Goal: Task Accomplishment & Management: Manage account settings

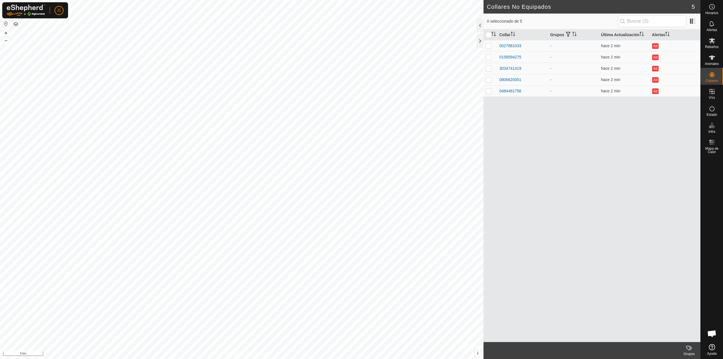
click at [8, 21] on button "button" at bounding box center [6, 23] width 7 height 7
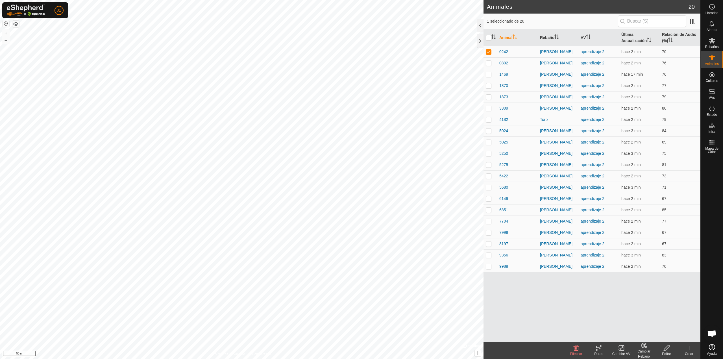
click at [602, 350] on icon at bounding box center [598, 347] width 7 height 7
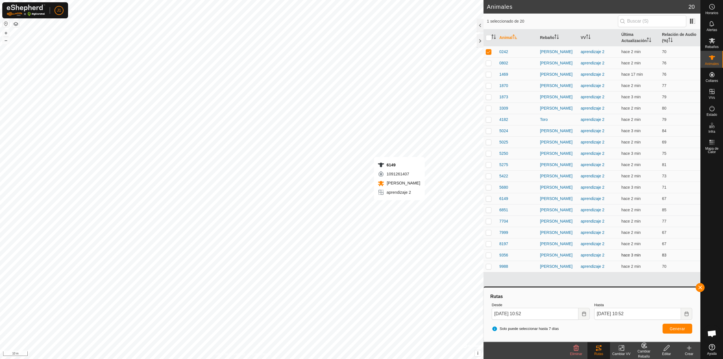
checkbox input "false"
checkbox input "true"
click at [668, 330] on button "Generar" at bounding box center [677, 328] width 30 height 10
checkbox input "true"
checkbox input "false"
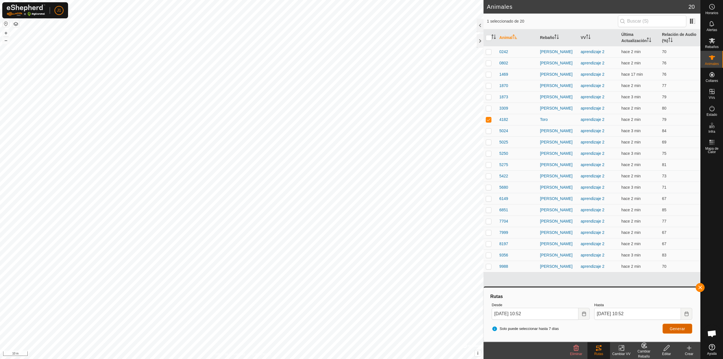
click at [673, 329] on span "Generar" at bounding box center [677, 328] width 16 height 5
checkbox input "false"
checkbox input "true"
click at [677, 332] on button "Generar" at bounding box center [677, 328] width 30 height 10
click at [713, 94] on icon at bounding box center [711, 91] width 7 height 7
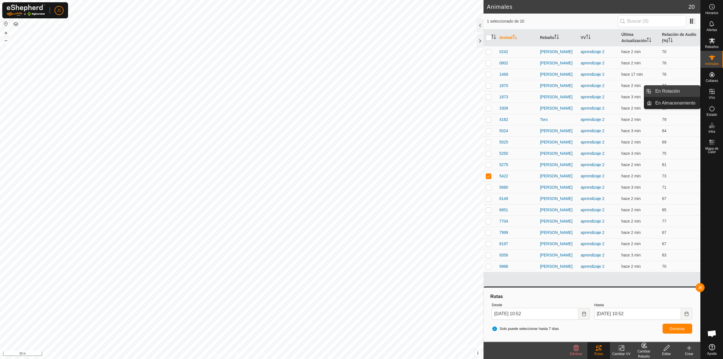
click at [694, 92] on link "En Rotación" at bounding box center [675, 91] width 48 height 11
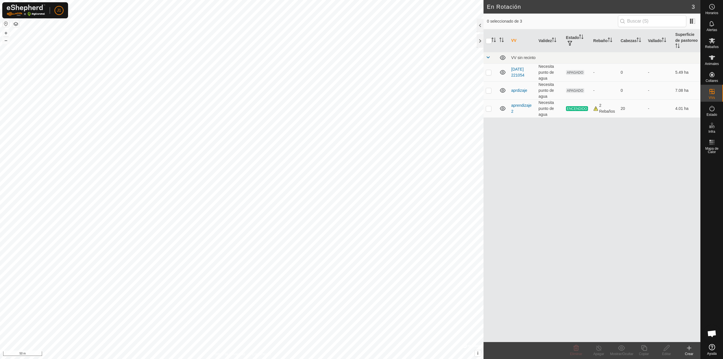
click at [691, 351] on icon at bounding box center [688, 347] width 7 height 7
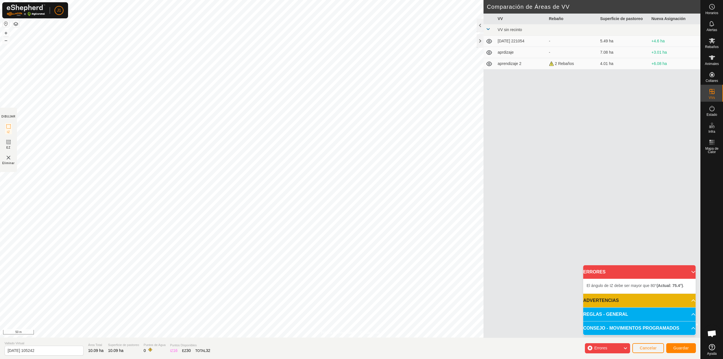
click at [601, 345] on span "Errores" at bounding box center [603, 347] width 18 height 7
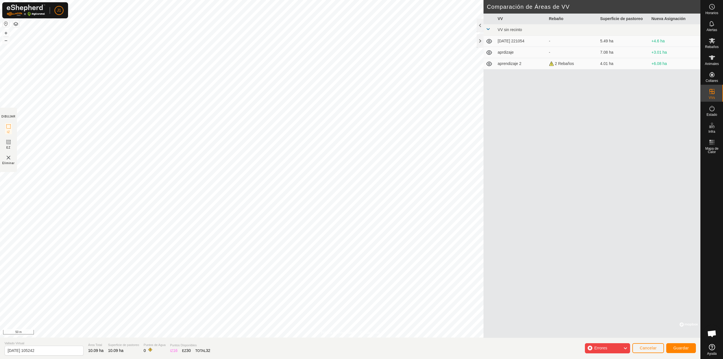
click at [593, 348] on div "Errores" at bounding box center [607, 348] width 45 height 10
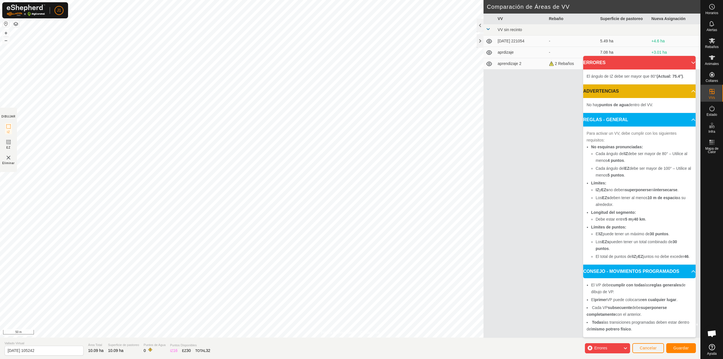
click at [7, 23] on button "button" at bounding box center [6, 23] width 7 height 7
click at [643, 349] on span "Cancelar" at bounding box center [647, 347] width 17 height 5
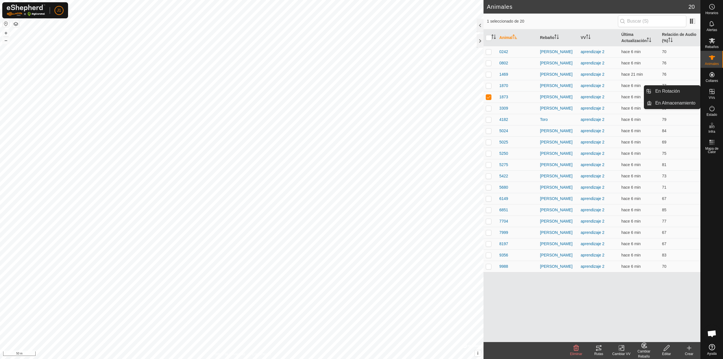
click at [706, 95] on div "VVs" at bounding box center [711, 93] width 22 height 17
click at [690, 91] on link "En Rotación" at bounding box center [675, 91] width 48 height 11
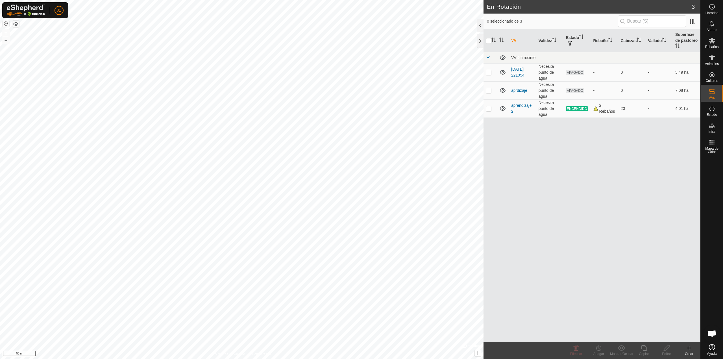
click at [686, 351] on icon at bounding box center [688, 347] width 7 height 7
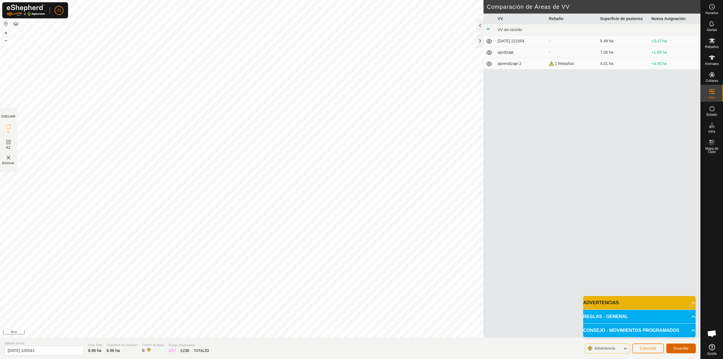
click at [684, 345] on button "Guardar" at bounding box center [681, 348] width 30 height 10
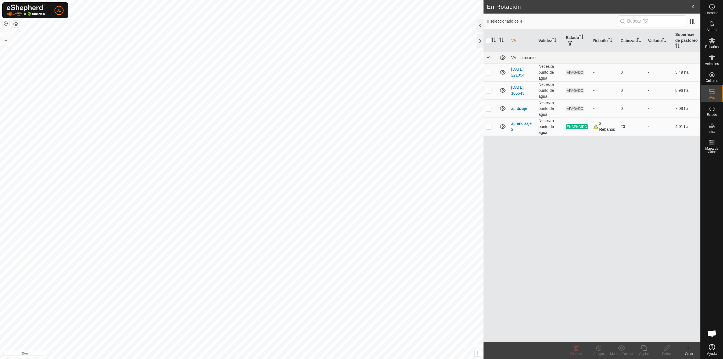
checkbox input "true"
checkbox input "false"
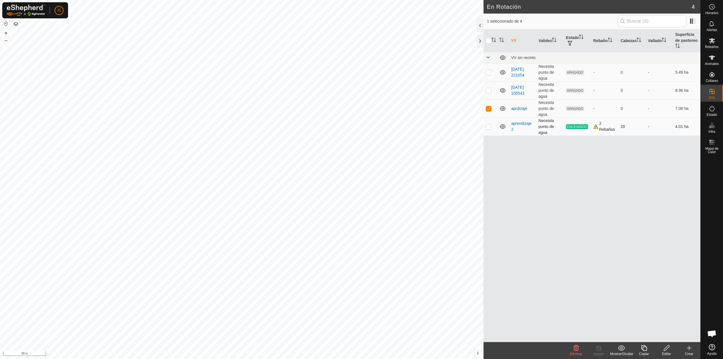
checkbox input "true"
checkbox input "false"
checkbox input "true"
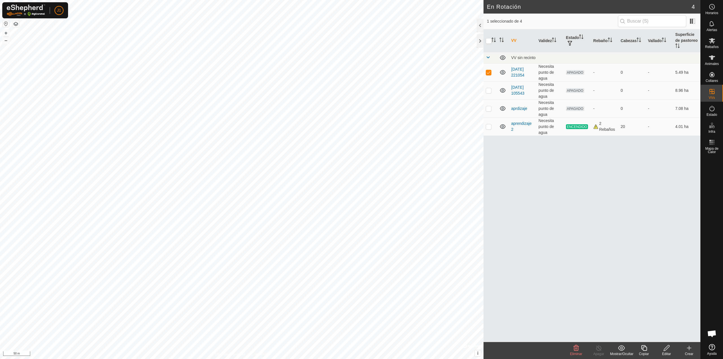
checkbox input "true"
checkbox input "false"
checkbox input "true"
click at [488, 75] on td at bounding box center [490, 72] width 14 height 18
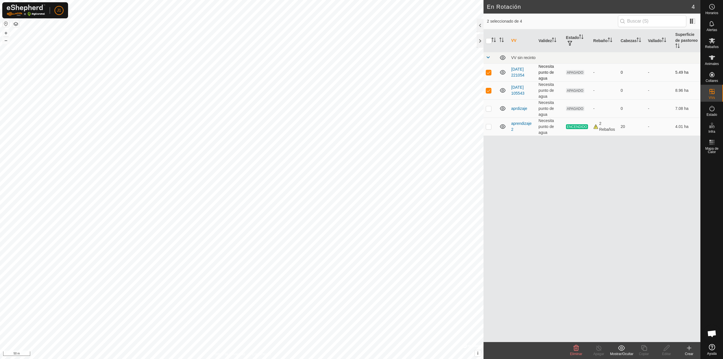
checkbox input "true"
click at [486, 91] on p-checkbox at bounding box center [489, 90] width 6 height 5
checkbox input "false"
click at [575, 346] on icon at bounding box center [575, 348] width 5 height 6
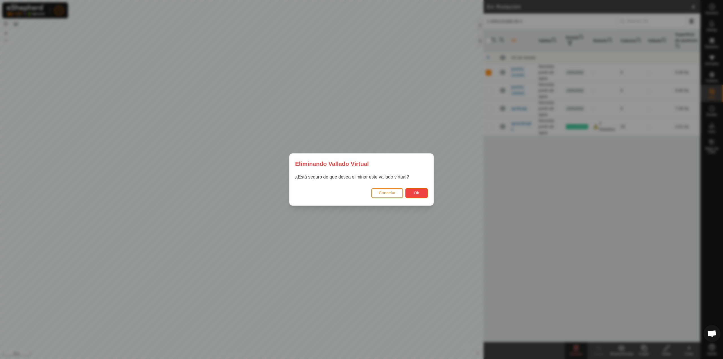
click at [412, 189] on button "Ok" at bounding box center [416, 193] width 23 height 10
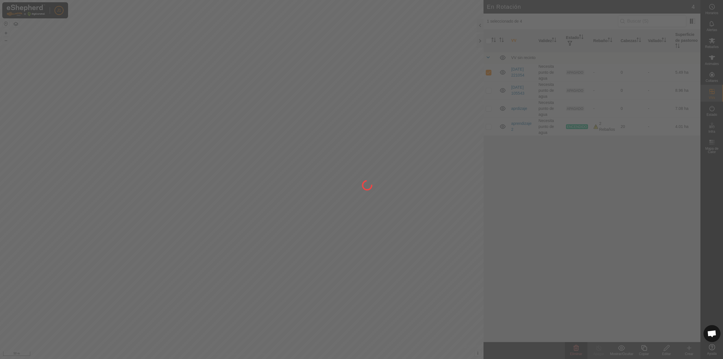
checkbox input "false"
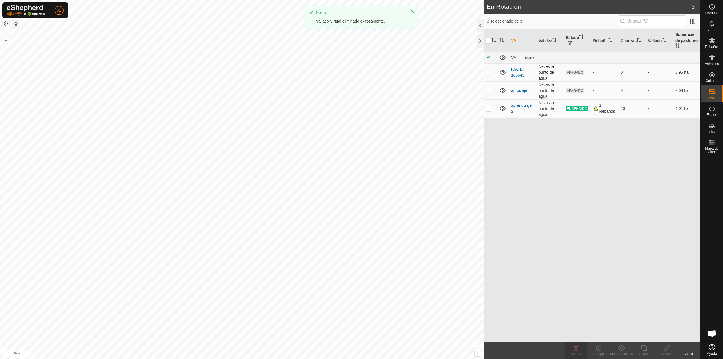
click at [490, 75] on td at bounding box center [490, 72] width 14 height 18
checkbox input "true"
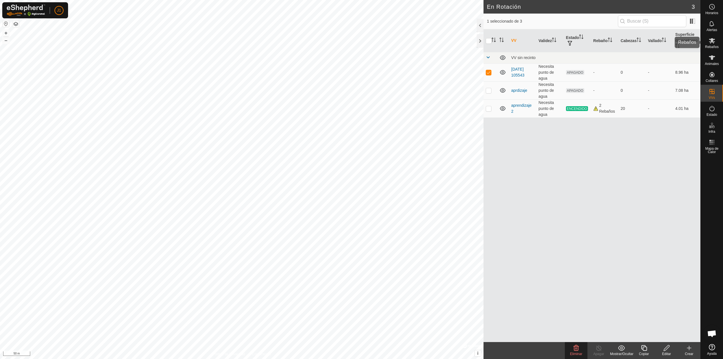
click at [713, 39] on icon at bounding box center [711, 40] width 6 height 5
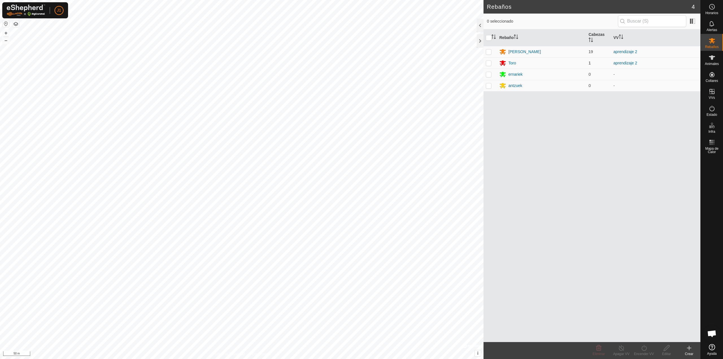
click at [489, 61] on p-checkbox at bounding box center [489, 63] width 6 height 5
checkbox input "true"
click at [490, 51] on p-checkbox at bounding box center [489, 51] width 6 height 5
checkbox input "true"
click at [647, 350] on icon at bounding box center [643, 347] width 7 height 7
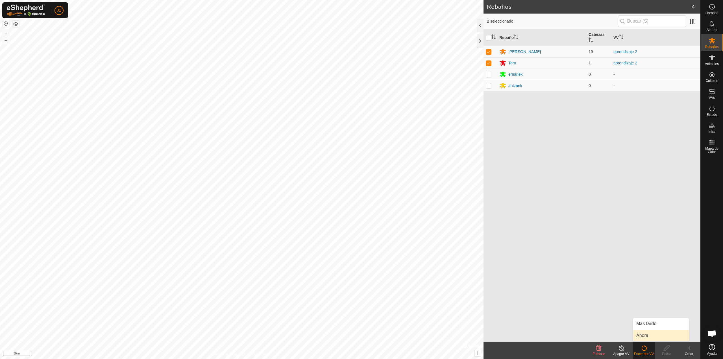
click at [644, 331] on link "Ahora" at bounding box center [661, 335] width 56 height 11
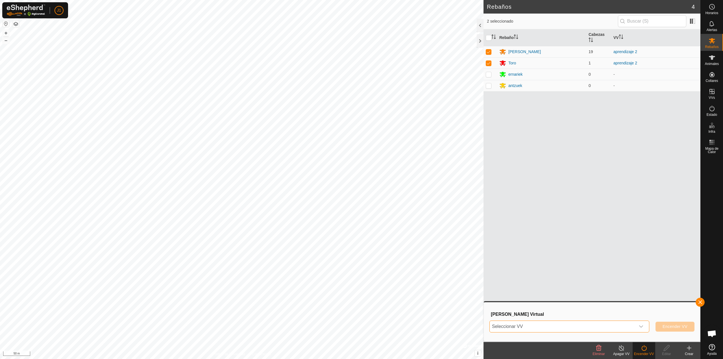
click at [556, 321] on span "Seleccionar VV" at bounding box center [562, 326] width 146 height 11
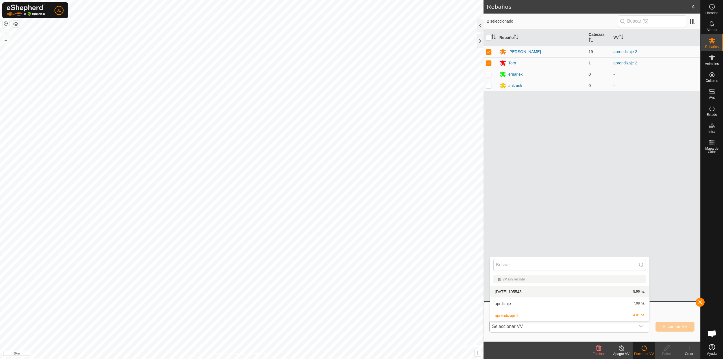
click at [539, 289] on li "2025-10-15 105543 8.96 ha" at bounding box center [569, 291] width 159 height 11
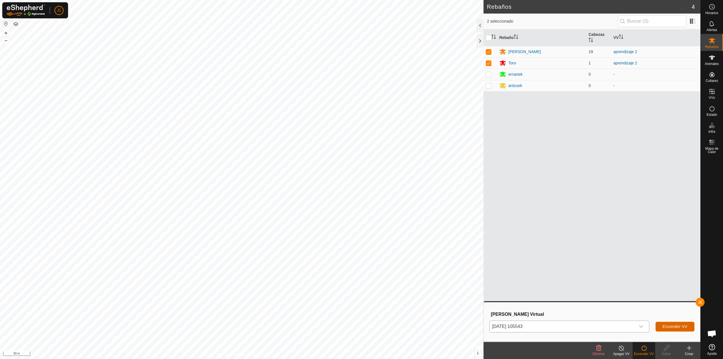
click at [674, 329] on span "Encender VV" at bounding box center [674, 326] width 25 height 5
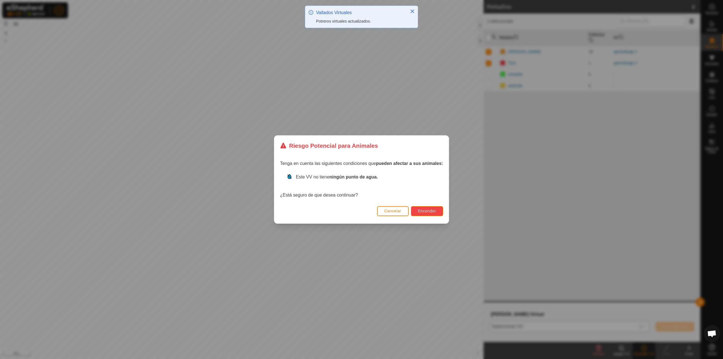
click at [430, 207] on button "Encender" at bounding box center [427, 211] width 32 height 10
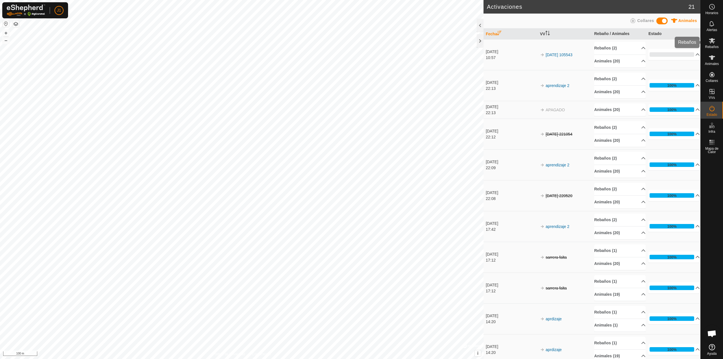
click at [712, 47] on span "Rebaños" at bounding box center [712, 46] width 14 height 3
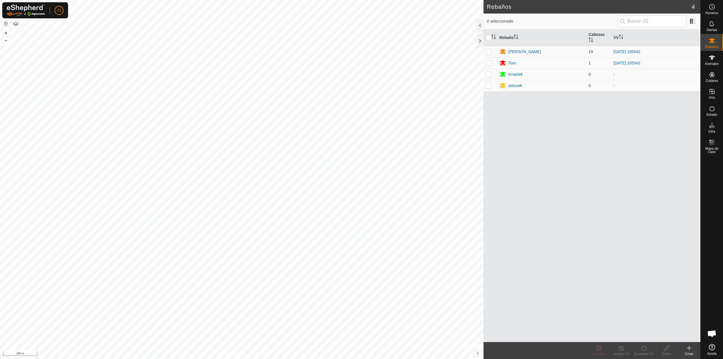
click at [488, 73] on p-checkbox at bounding box center [489, 74] width 6 height 5
checkbox input "true"
click at [489, 88] on p-checkbox at bounding box center [489, 85] width 6 height 5
click at [489, 85] on p-checkbox at bounding box center [489, 85] width 6 height 5
checkbox input "false"
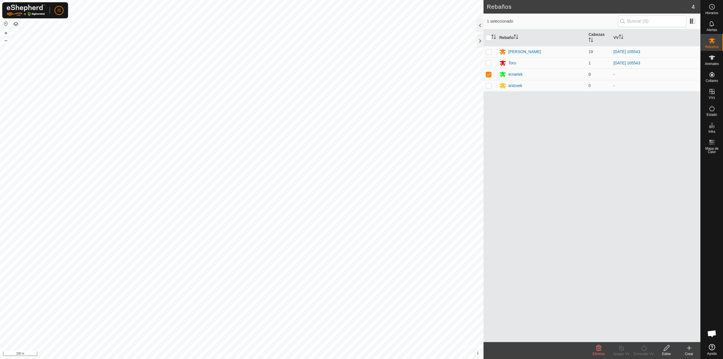
click at [485, 75] on td at bounding box center [490, 74] width 14 height 11
checkbox input "false"
click at [512, 75] on div "ernariek" at bounding box center [515, 74] width 14 height 6
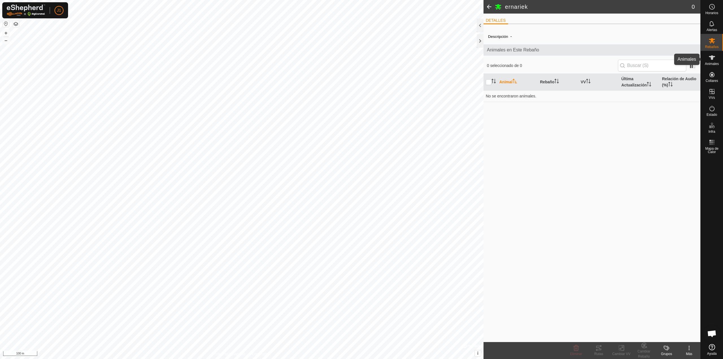
click at [712, 60] on icon at bounding box center [711, 57] width 7 height 7
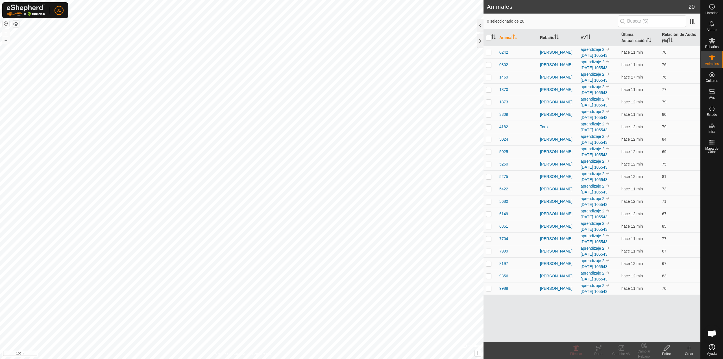
click at [488, 91] on p-checkbox at bounding box center [489, 89] width 6 height 5
checkbox input "true"
click at [489, 126] on p-checkbox at bounding box center [489, 126] width 6 height 5
checkbox input "true"
click at [489, 142] on td at bounding box center [490, 139] width 14 height 12
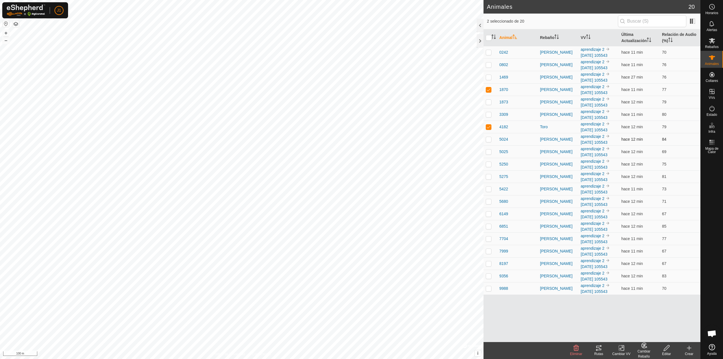
checkbox input "true"
click at [490, 151] on p-checkbox at bounding box center [489, 151] width 6 height 5
checkbox input "true"
click at [489, 189] on p-checkbox at bounding box center [489, 189] width 6 height 5
checkbox input "true"
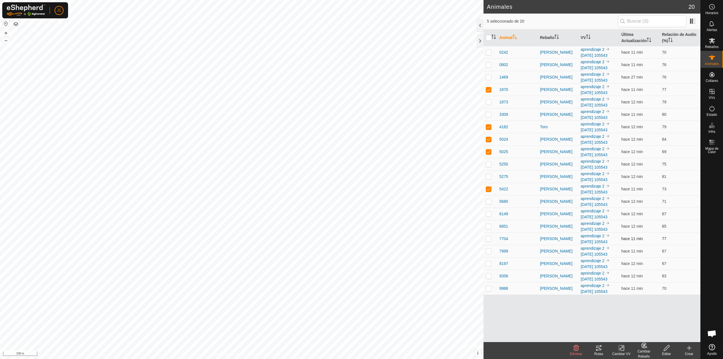
click at [489, 240] on p-checkbox at bounding box center [489, 238] width 6 height 5
checkbox input "true"
click at [489, 277] on p-checkbox at bounding box center [489, 276] width 6 height 5
checkbox input "true"
click at [490, 250] on p-checkbox at bounding box center [489, 251] width 6 height 5
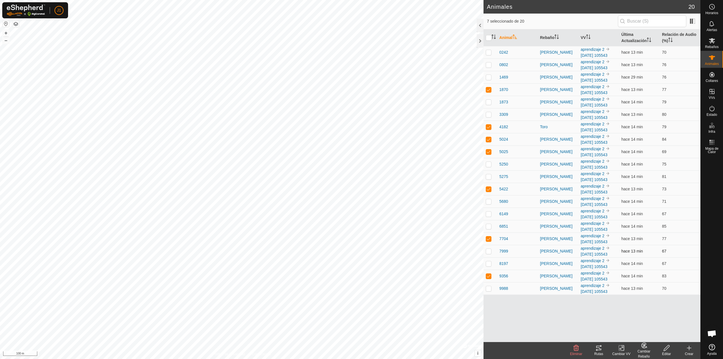
checkbox input "true"
click at [488, 265] on p-checkbox at bounding box center [489, 263] width 6 height 5
checkbox input "true"
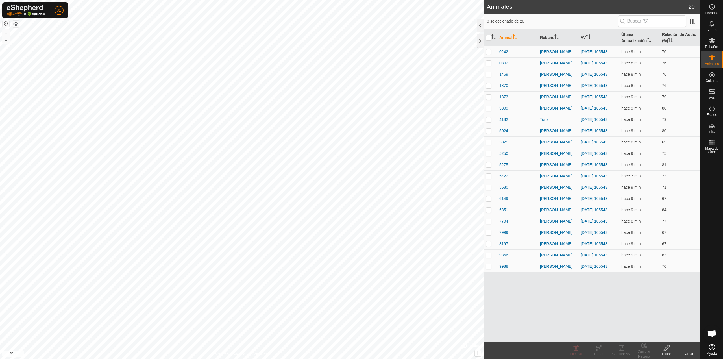
click at [667, 348] on icon at bounding box center [666, 348] width 6 height 6
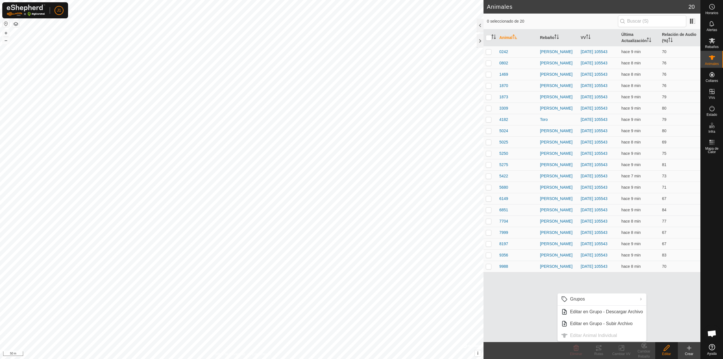
click at [515, 299] on div "Animal Rebaño VV Última Actualización Relación de Audio (%) 0242 artola 2025-10…" at bounding box center [591, 185] width 217 height 312
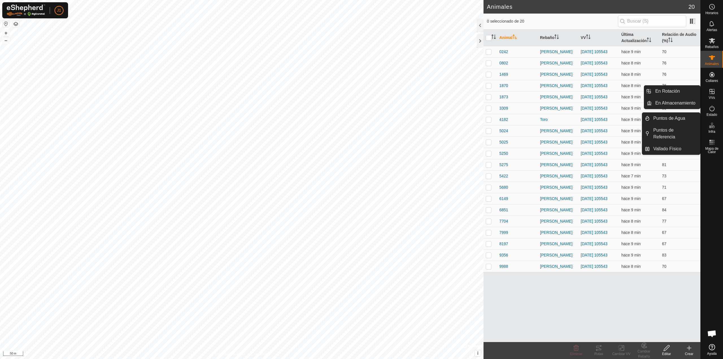
click at [708, 98] on span "VVs" at bounding box center [711, 97] width 6 height 3
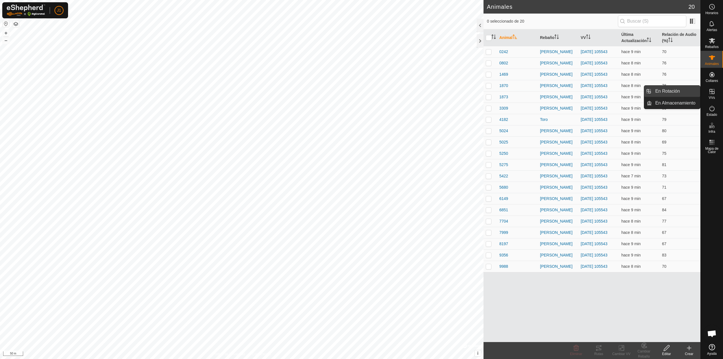
click at [690, 92] on link "En Rotación" at bounding box center [675, 91] width 48 height 11
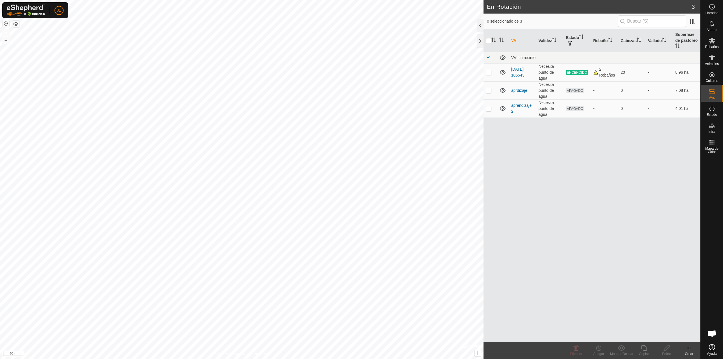
click at [690, 348] on icon at bounding box center [689, 348] width 4 height 0
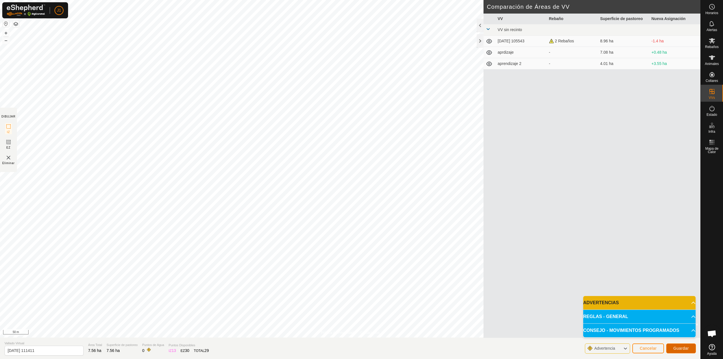
click at [673, 348] on span "Guardar" at bounding box center [681, 348] width 16 height 5
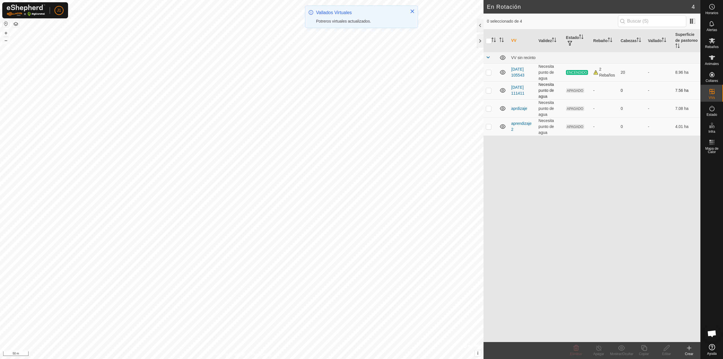
click at [487, 91] on p-checkbox at bounding box center [489, 90] width 6 height 5
checkbox input "true"
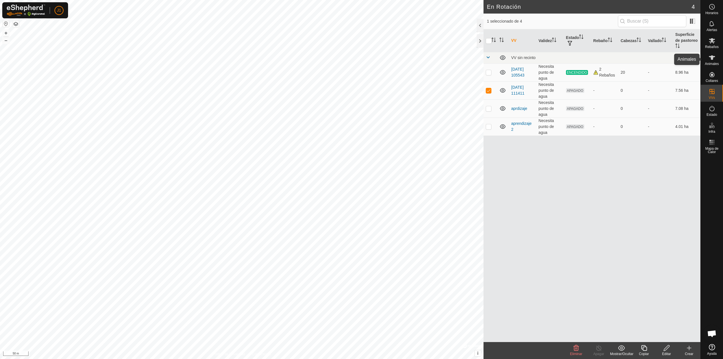
click at [709, 58] on icon at bounding box center [711, 57] width 7 height 7
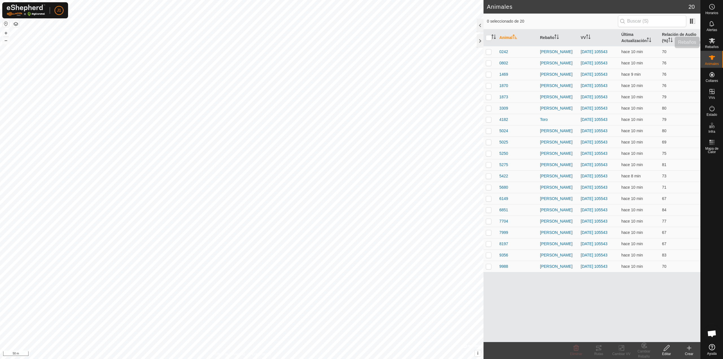
click at [709, 44] on icon at bounding box center [711, 40] width 7 height 7
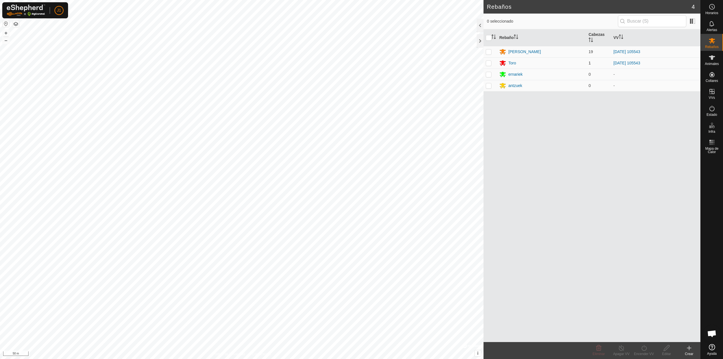
click at [489, 63] on p-checkbox at bounding box center [489, 63] width 6 height 5
checkbox input "true"
click at [489, 51] on p-checkbox at bounding box center [489, 51] width 6 height 5
checkbox input "true"
click at [638, 350] on turn-on-svg-icon at bounding box center [643, 347] width 23 height 7
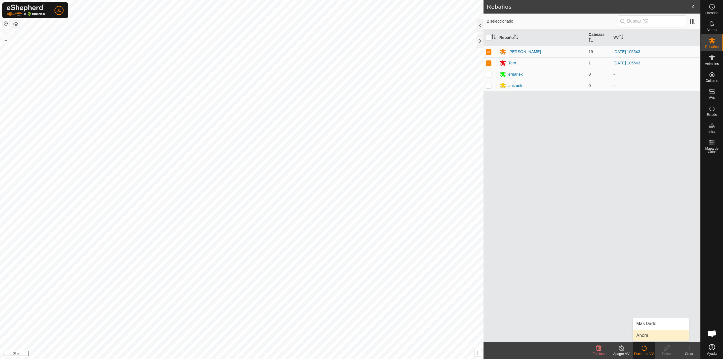
click at [647, 333] on link "Ahora" at bounding box center [661, 335] width 56 height 11
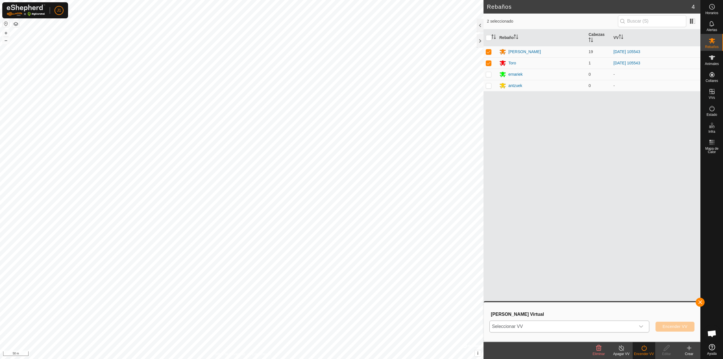
click at [524, 330] on span "Seleccionar VV" at bounding box center [562, 326] width 146 height 11
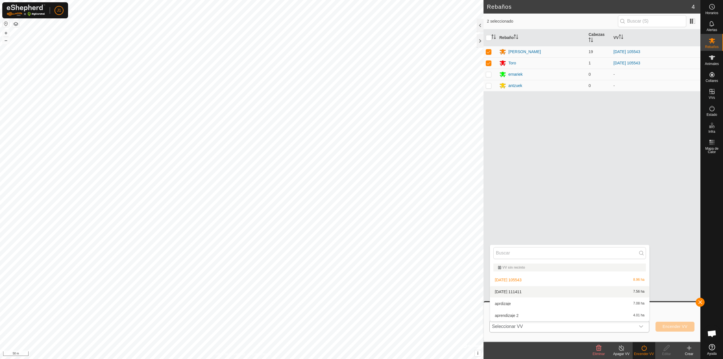
click at [524, 292] on li "2025-10-15 111411 7.56 ha" at bounding box center [569, 291] width 159 height 11
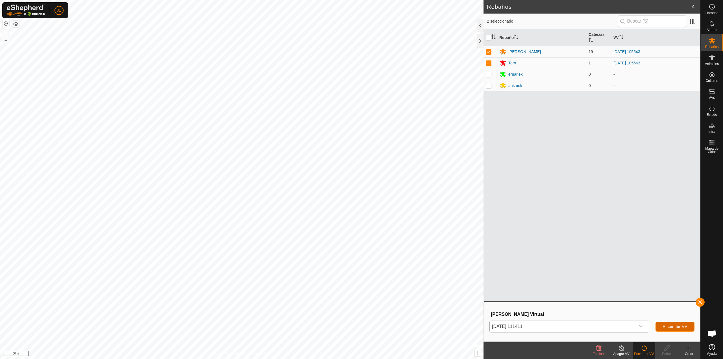
click at [684, 326] on span "Encender VV" at bounding box center [674, 326] width 25 height 5
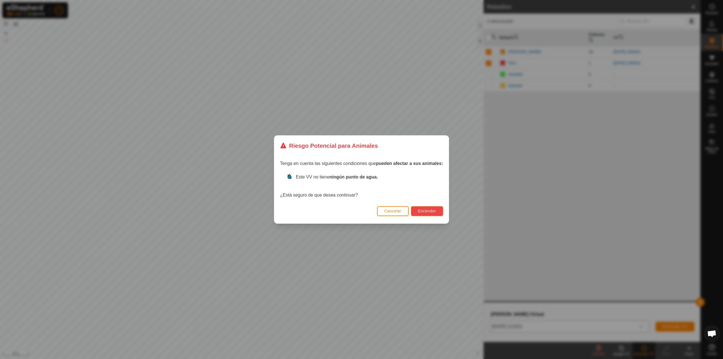
click at [428, 208] on button "Encender" at bounding box center [427, 211] width 32 height 10
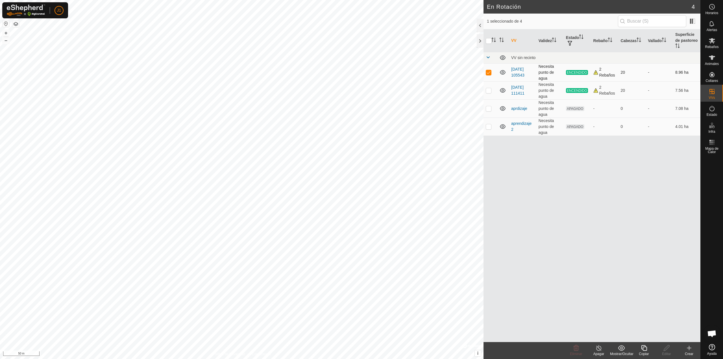
click at [489, 73] on p-checkbox at bounding box center [489, 72] width 6 height 5
checkbox input "false"
click at [711, 41] on icon at bounding box center [711, 40] width 6 height 5
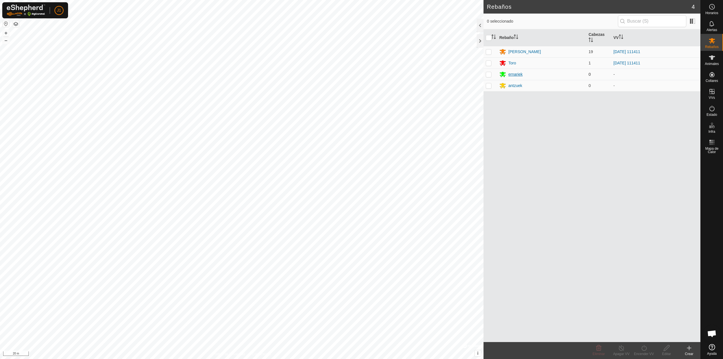
click at [515, 77] on div "ernariek" at bounding box center [515, 74] width 14 height 6
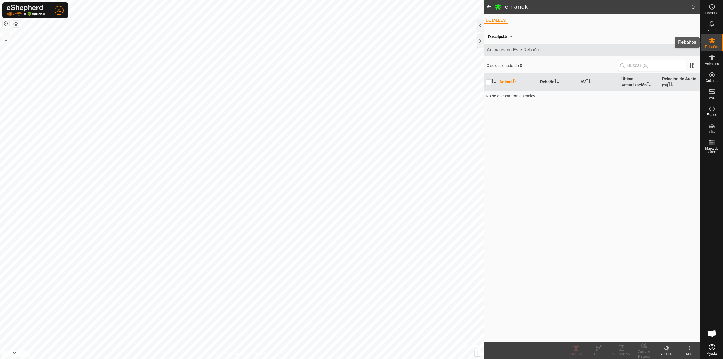
click at [714, 41] on icon at bounding box center [711, 40] width 7 height 7
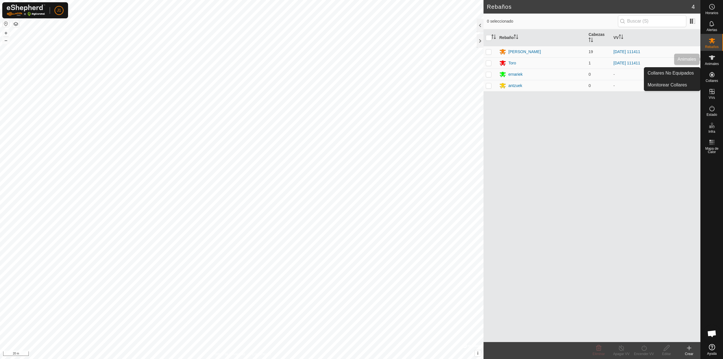
click at [712, 59] on icon at bounding box center [711, 57] width 6 height 5
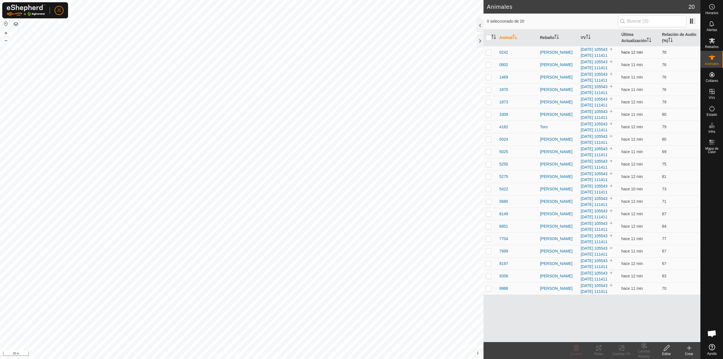
click at [488, 51] on td at bounding box center [490, 52] width 14 height 12
click at [488, 53] on p-checkbox at bounding box center [489, 52] width 6 height 5
checkbox input "false"
click at [487, 92] on p-checkbox at bounding box center [489, 89] width 6 height 5
checkbox input "true"
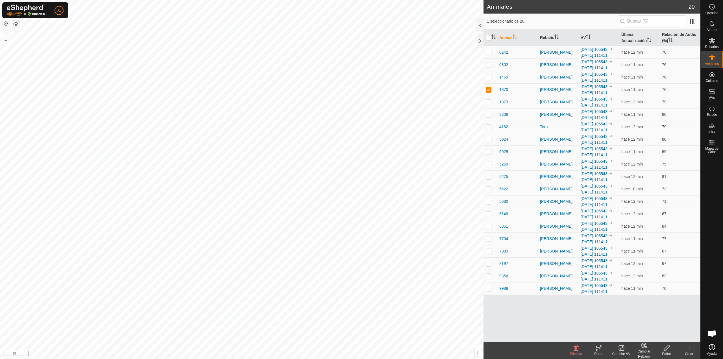
click at [488, 129] on p-checkbox at bounding box center [489, 126] width 6 height 5
checkbox input "true"
click at [489, 141] on p-checkbox at bounding box center [489, 139] width 6 height 5
checkbox input "true"
click at [488, 154] on p-checkbox at bounding box center [489, 151] width 6 height 5
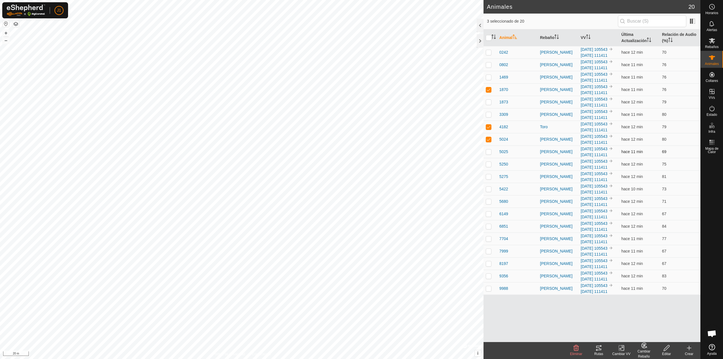
checkbox input "true"
click at [487, 166] on p-checkbox at bounding box center [489, 164] width 6 height 5
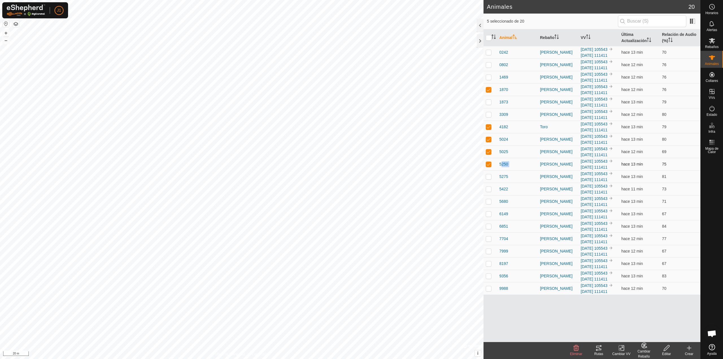
checkbox input "false"
click at [488, 191] on p-checkbox at bounding box center [489, 189] width 6 height 5
checkbox input "true"
click at [488, 241] on p-checkbox at bounding box center [489, 238] width 6 height 5
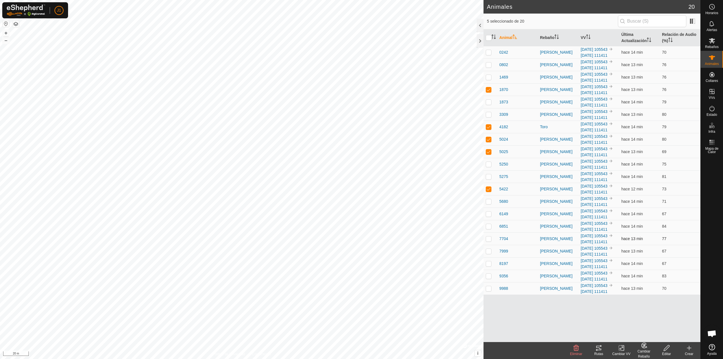
checkbox input "true"
click at [487, 253] on p-checkbox at bounding box center [489, 251] width 6 height 5
checkbox input "true"
click at [488, 266] on p-checkbox at bounding box center [489, 263] width 6 height 5
checkbox input "true"
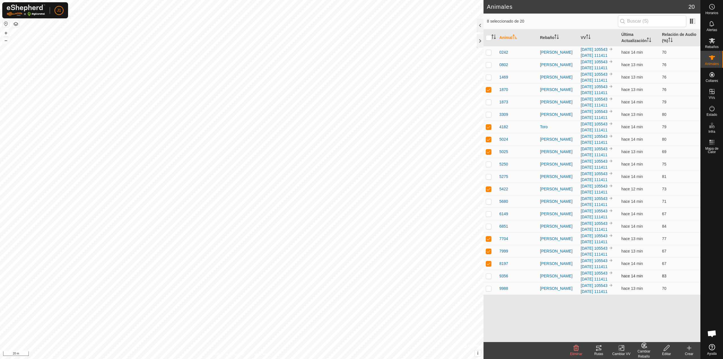
scroll to position [71, 0]
click at [489, 278] on p-checkbox at bounding box center [489, 276] width 6 height 5
checkbox input "true"
click at [645, 348] on icon at bounding box center [643, 345] width 7 height 7
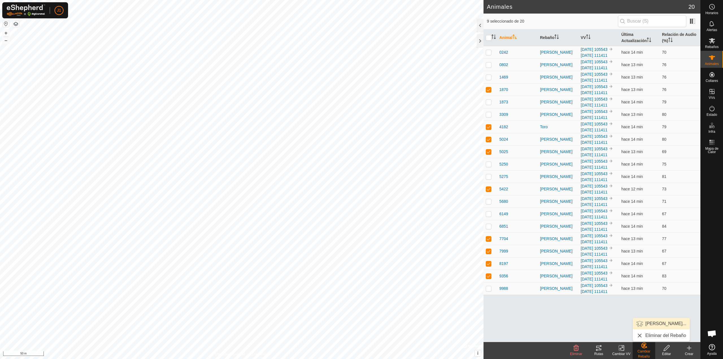
click at [656, 327] on link "Elegir Rebaño..." at bounding box center [661, 323] width 57 height 11
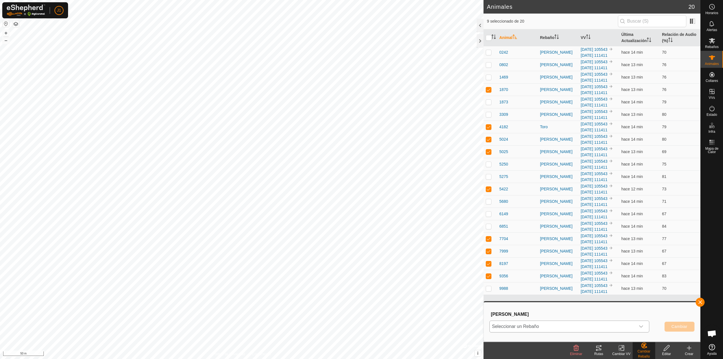
click at [562, 322] on span "Seleccionar un Rebaño" at bounding box center [562, 326] width 146 height 11
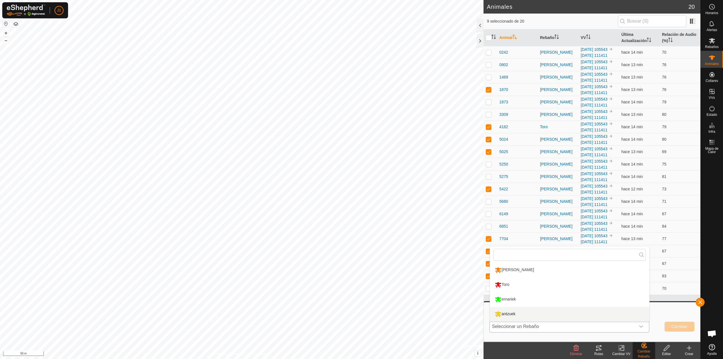
click at [531, 311] on li "antzuek" at bounding box center [569, 314] width 159 height 14
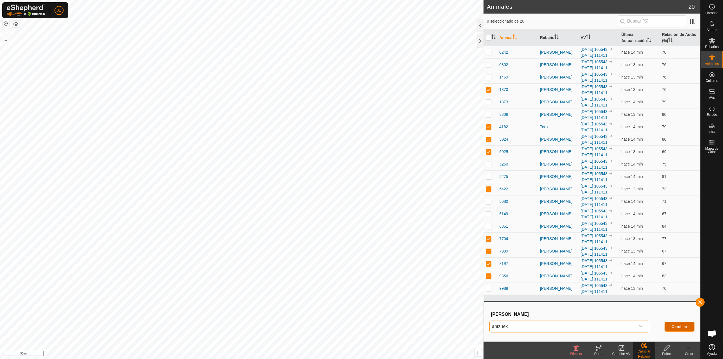
click at [671, 324] on span "Cambiar" at bounding box center [679, 326] width 16 height 5
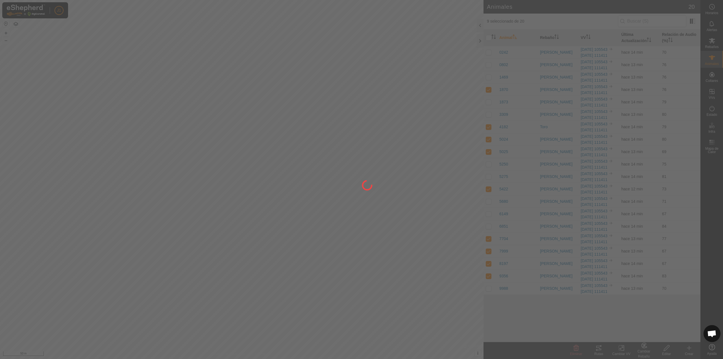
checkbox input "false"
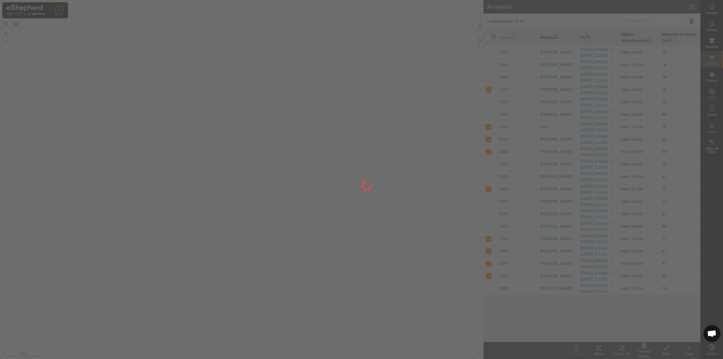
checkbox input "false"
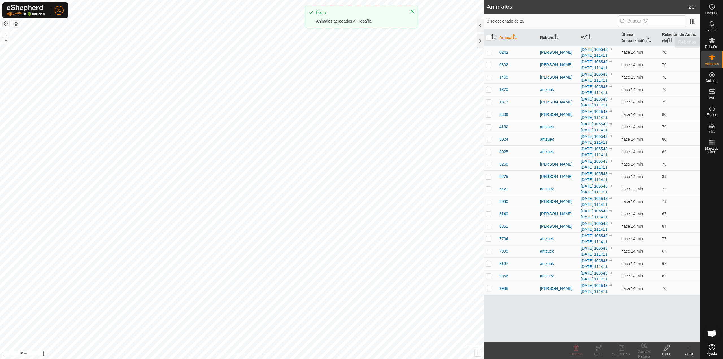
click at [710, 43] on icon at bounding box center [711, 40] width 7 height 7
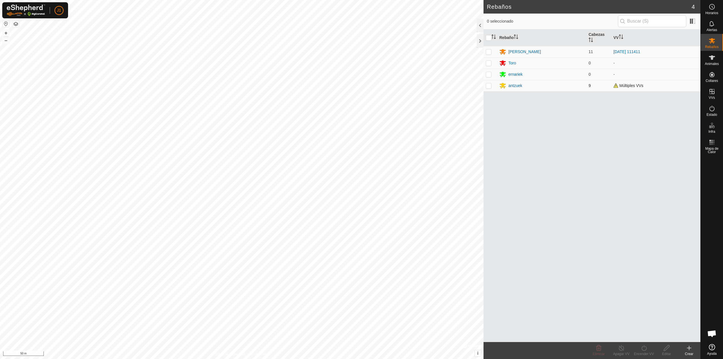
click at [489, 87] on p-checkbox at bounding box center [489, 85] width 6 height 5
checkbox input "true"
click at [641, 353] on div "Encender VV" at bounding box center [643, 353] width 23 height 5
click at [650, 334] on link "Ahora" at bounding box center [661, 335] width 56 height 11
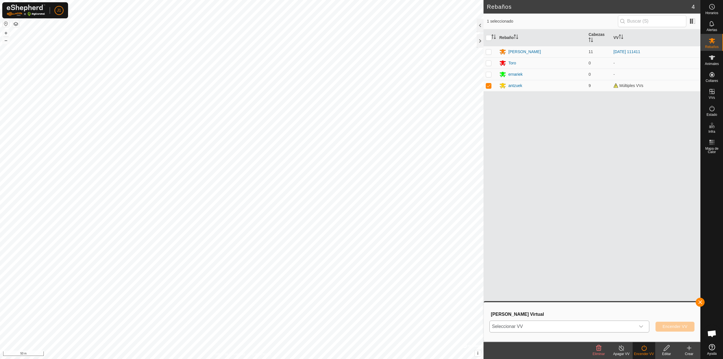
click at [562, 327] on span "Seleccionar VV" at bounding box center [562, 326] width 146 height 11
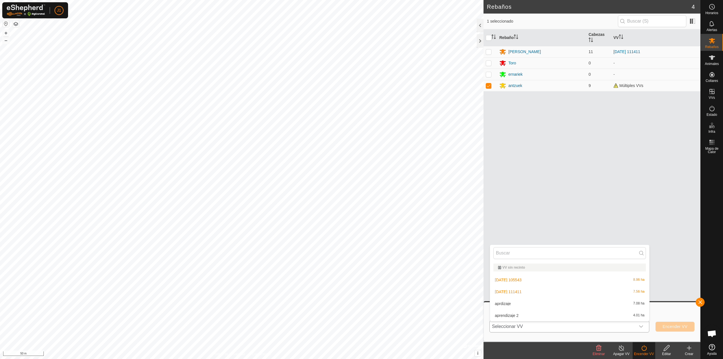
click at [519, 293] on li "2025-10-15 111411 7.56 ha" at bounding box center [569, 291] width 159 height 11
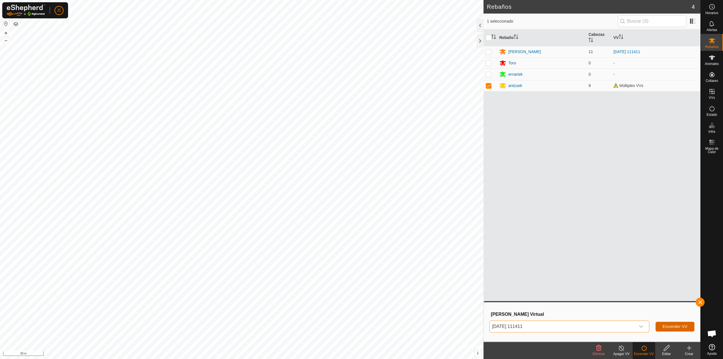
click at [674, 327] on span "Encender VV" at bounding box center [674, 326] width 25 height 5
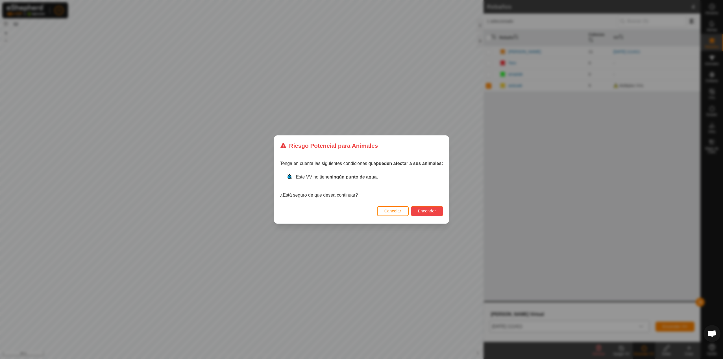
click at [430, 212] on span "Encender" at bounding box center [427, 211] width 18 height 5
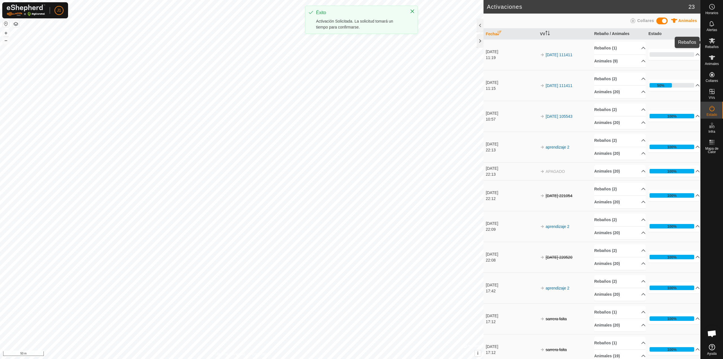
click at [712, 44] on es-mob-svg-icon at bounding box center [712, 40] width 10 height 9
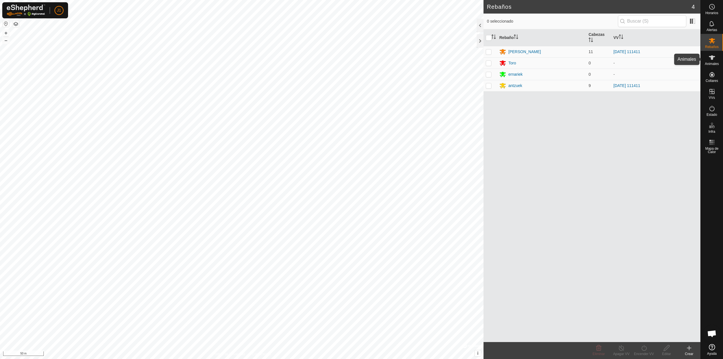
click at [712, 55] on icon at bounding box center [711, 57] width 7 height 7
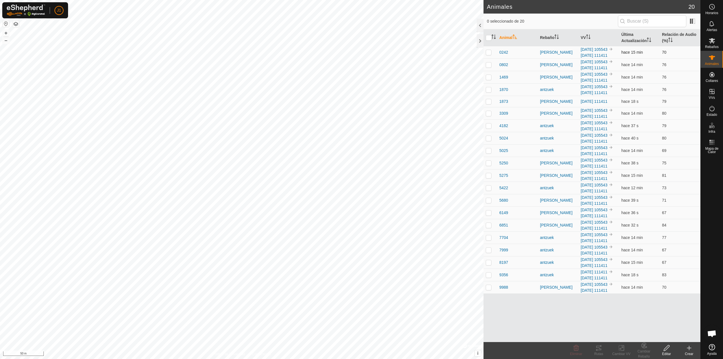
click at [489, 54] on p-checkbox at bounding box center [489, 52] width 6 height 5
checkbox input "true"
click at [486, 67] on p-checkbox at bounding box center [489, 64] width 6 height 5
checkbox input "true"
click at [486, 104] on p-checkbox at bounding box center [489, 101] width 6 height 5
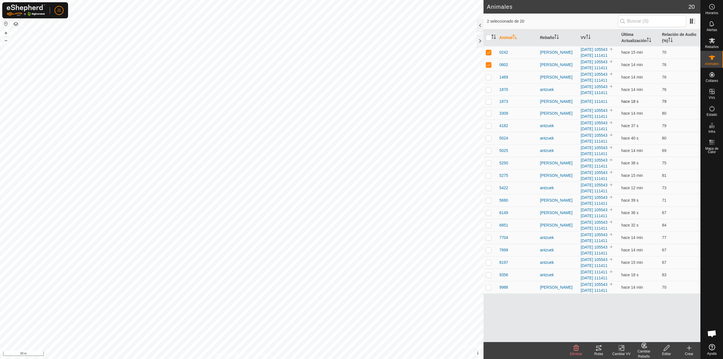
checkbox input "true"
click at [488, 115] on p-checkbox at bounding box center [489, 113] width 6 height 5
checkbox input "false"
click at [487, 165] on p-checkbox at bounding box center [489, 163] width 6 height 5
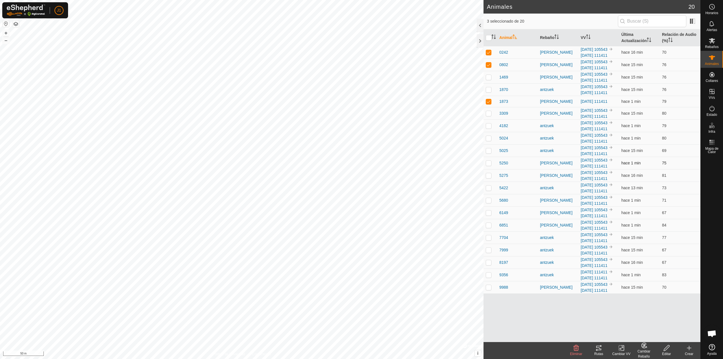
checkbox input "true"
click at [487, 289] on p-checkbox at bounding box center [489, 287] width 6 height 5
checkbox input "true"
click at [488, 219] on td at bounding box center [490, 212] width 14 height 12
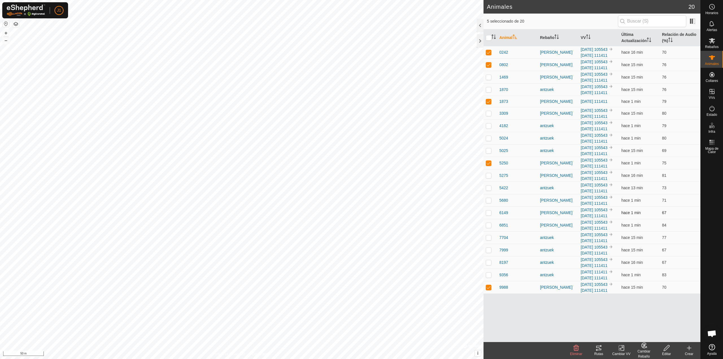
checkbox input "true"
click at [487, 202] on p-checkbox at bounding box center [489, 200] width 6 height 5
checkbox input "true"
click at [712, 41] on icon at bounding box center [711, 40] width 6 height 5
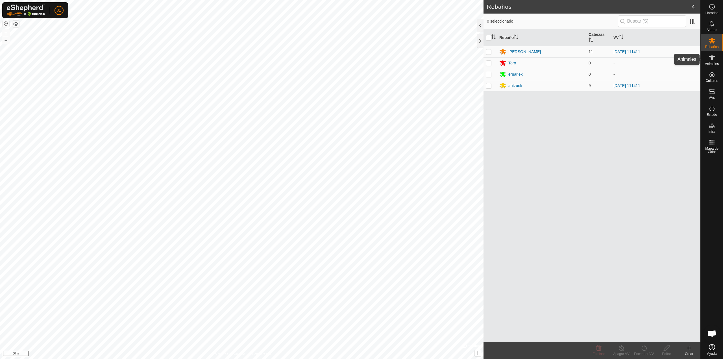
click at [712, 61] on icon at bounding box center [711, 57] width 7 height 7
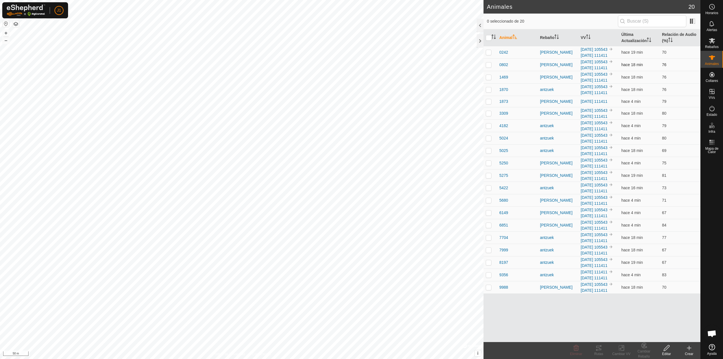
click at [492, 71] on td at bounding box center [490, 64] width 14 height 12
checkbox input "true"
click at [484, 107] on td at bounding box center [490, 101] width 14 height 11
checkbox input "true"
click at [490, 165] on p-checkbox at bounding box center [489, 163] width 6 height 5
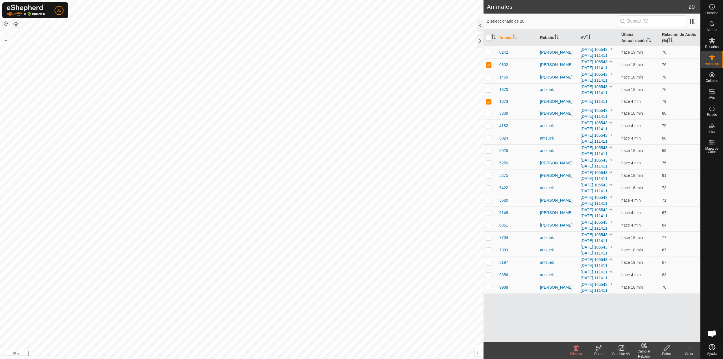
checkbox input "true"
click at [485, 206] on td at bounding box center [490, 200] width 14 height 12
checkbox input "true"
click at [488, 215] on p-checkbox at bounding box center [489, 212] width 6 height 5
checkbox input "true"
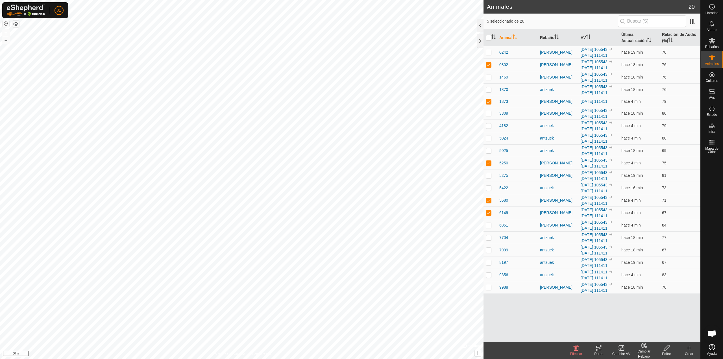
click at [490, 227] on p-checkbox at bounding box center [489, 225] width 6 height 5
checkbox input "true"
click at [488, 293] on td at bounding box center [490, 287] width 14 height 12
checkbox input "true"
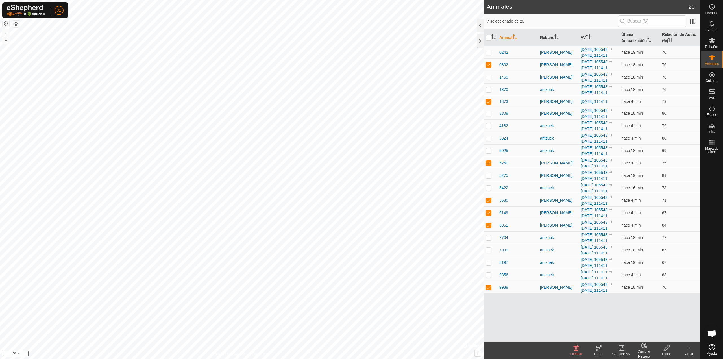
click at [642, 351] on div "Cambiar Rebaño" at bounding box center [643, 354] width 23 height 10
click at [649, 323] on link "Elegir Rebaño..." at bounding box center [661, 323] width 57 height 11
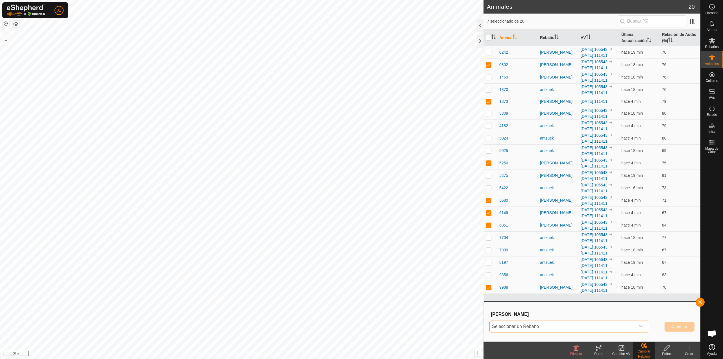
click at [544, 325] on span "Seleccionar un Rebaño" at bounding box center [562, 326] width 146 height 11
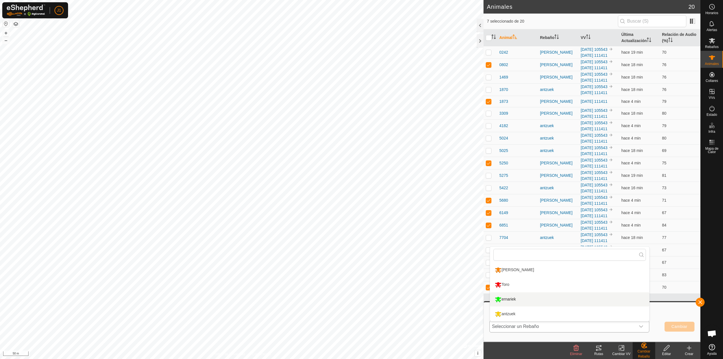
click at [521, 303] on li "ernariek" at bounding box center [569, 299] width 159 height 14
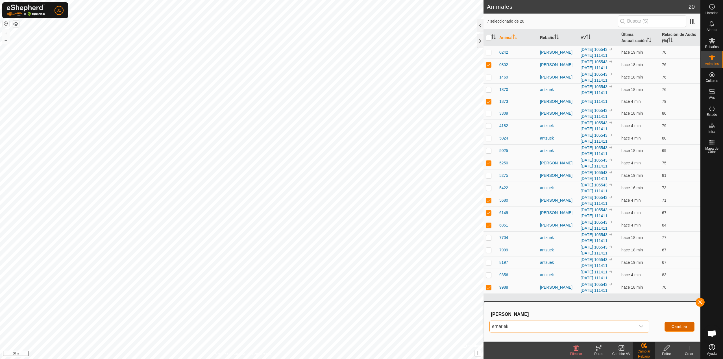
click at [676, 325] on span "Cambiar" at bounding box center [679, 326] width 16 height 5
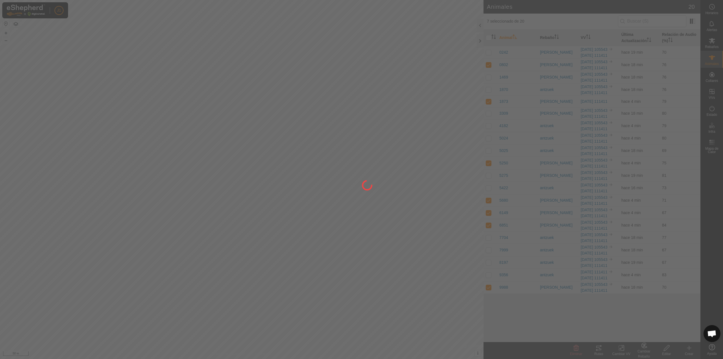
checkbox input "false"
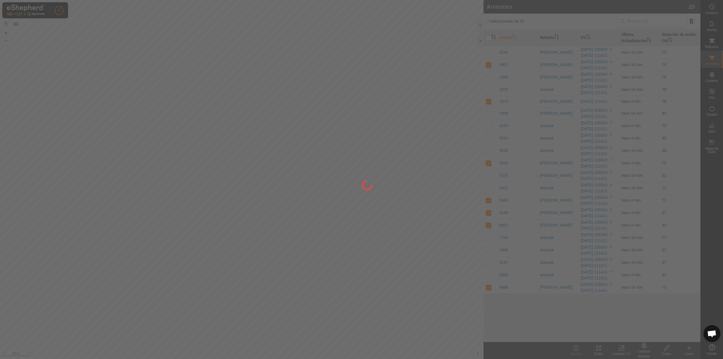
checkbox input "false"
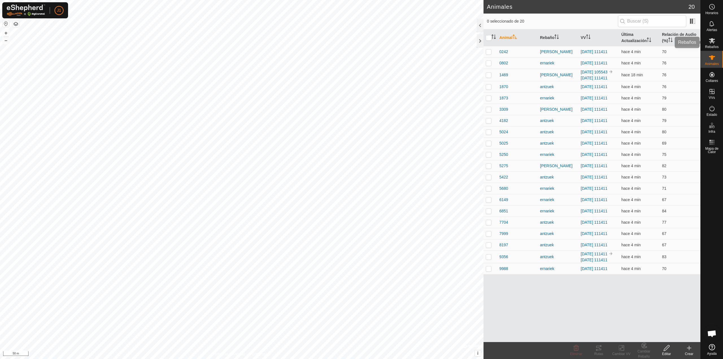
click at [711, 42] on icon at bounding box center [711, 40] width 6 height 5
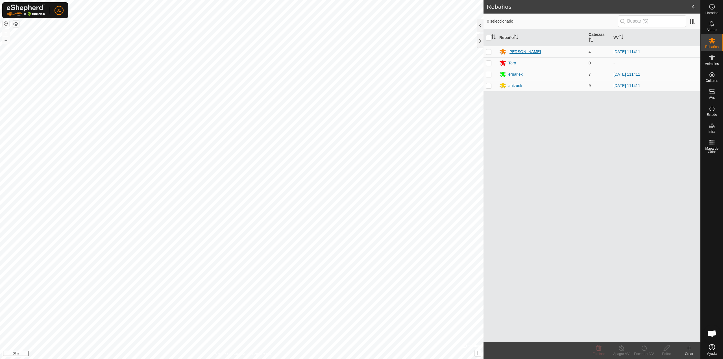
click at [513, 51] on div "[PERSON_NAME]" at bounding box center [524, 52] width 32 height 6
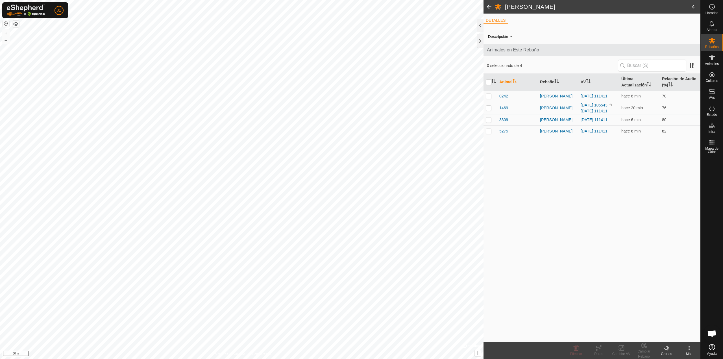
click at [491, 137] on td at bounding box center [490, 130] width 14 height 11
click at [490, 133] on p-checkbox at bounding box center [489, 131] width 6 height 5
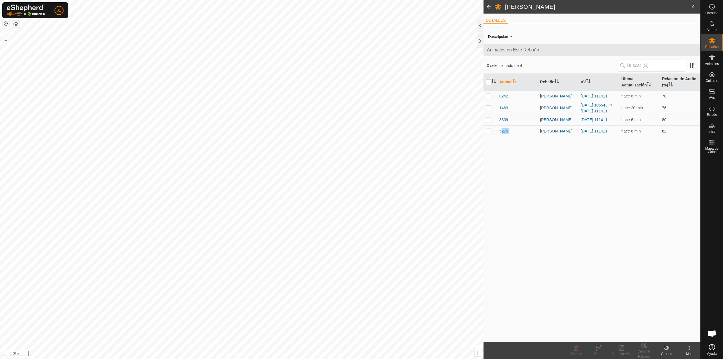
click at [490, 133] on p-checkbox at bounding box center [489, 131] width 6 height 5
checkbox input "false"
click at [515, 176] on div "Descripción - Animales en Este Rebaño 0 seleccionado de 4 Animal Rebaño VV Últi…" at bounding box center [591, 185] width 217 height 313
click at [490, 122] on p-checkbox at bounding box center [489, 119] width 6 height 5
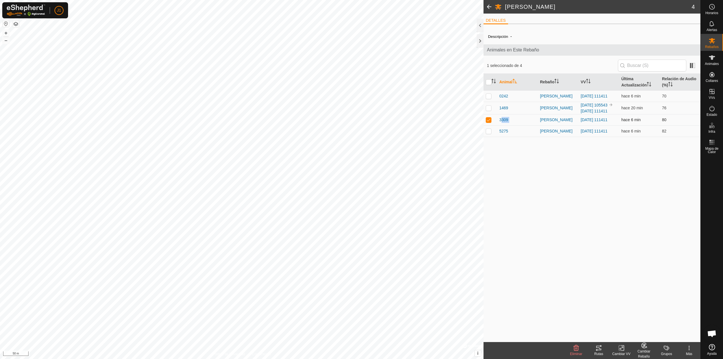
click at [490, 122] on p-checkbox at bounding box center [489, 119] width 6 height 5
checkbox input "false"
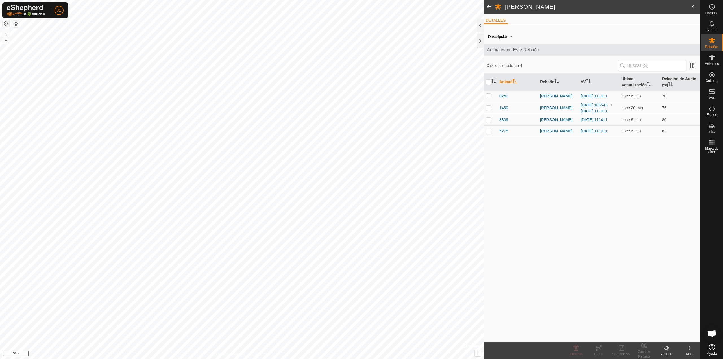
click at [488, 99] on td at bounding box center [490, 95] width 14 height 11
checkbox input "true"
click at [489, 131] on td at bounding box center [490, 130] width 14 height 11
click at [490, 133] on p-checkbox at bounding box center [489, 131] width 6 height 5
checkbox input "false"
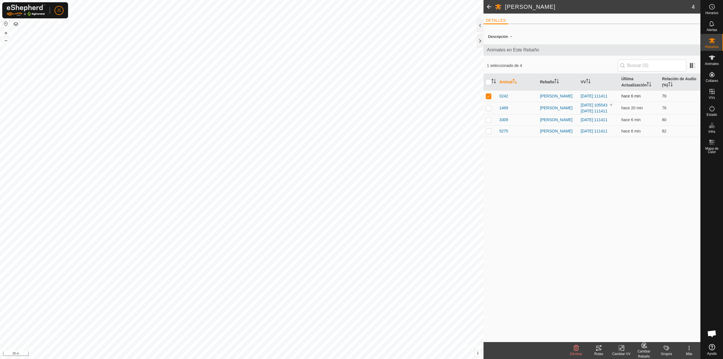
click at [490, 99] on td at bounding box center [490, 95] width 14 height 11
checkbox input "false"
click at [488, 122] on p-checkbox at bounding box center [489, 119] width 6 height 5
checkbox input "true"
drag, startPoint x: 490, startPoint y: 97, endPoint x: 491, endPoint y: 101, distance: 4.6
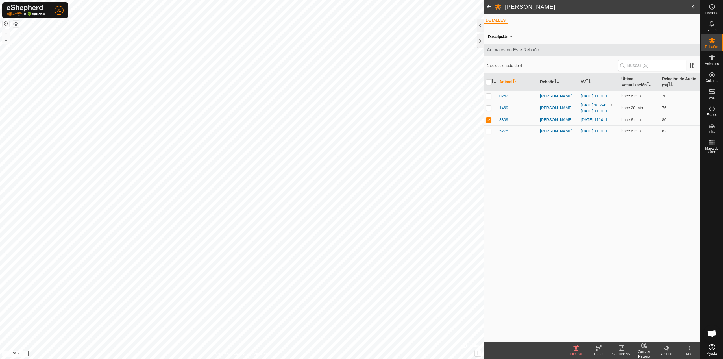
click at [490, 97] on p-checkbox at bounding box center [489, 96] width 6 height 5
checkbox input "true"
click at [490, 122] on p-checkbox at bounding box center [489, 119] width 6 height 5
checkbox input "false"
click at [487, 97] on p-checkbox at bounding box center [489, 96] width 6 height 5
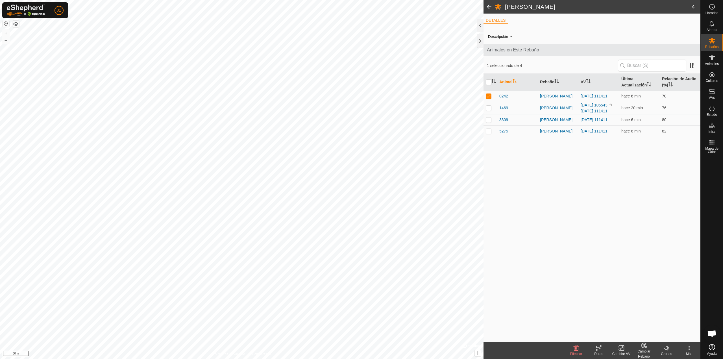
checkbox input "false"
click at [489, 122] on p-checkbox at bounding box center [489, 119] width 6 height 5
checkbox input "true"
click at [489, 98] on p-checkbox at bounding box center [489, 96] width 6 height 5
checkbox input "true"
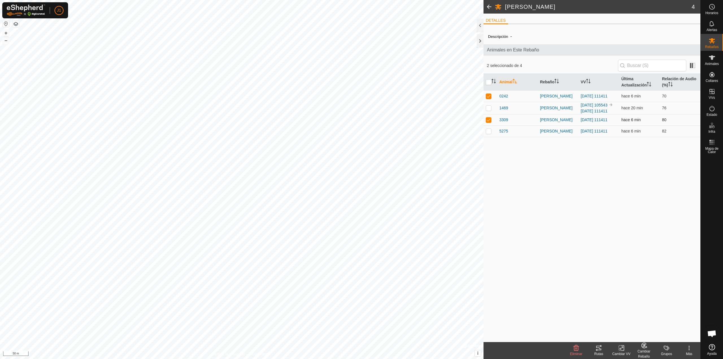
click at [489, 122] on p-checkbox at bounding box center [489, 119] width 6 height 5
checkbox input "false"
click at [487, 98] on p-checkbox at bounding box center [489, 96] width 6 height 5
checkbox input "false"
click at [486, 122] on td at bounding box center [490, 119] width 14 height 11
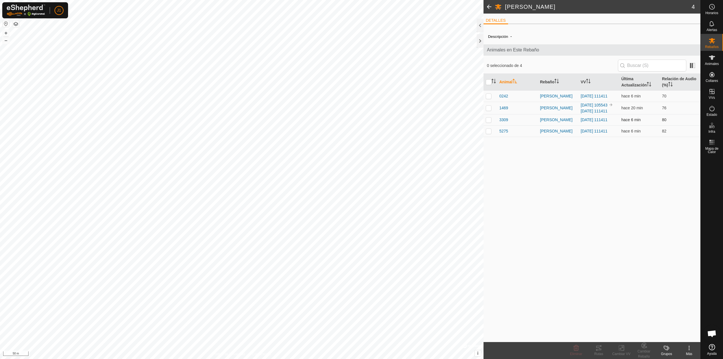
checkbox input "true"
click at [487, 97] on p-checkbox at bounding box center [489, 96] width 6 height 5
click at [489, 95] on p-checkbox at bounding box center [489, 96] width 6 height 5
checkbox input "false"
click at [487, 122] on p-checkbox at bounding box center [489, 119] width 6 height 5
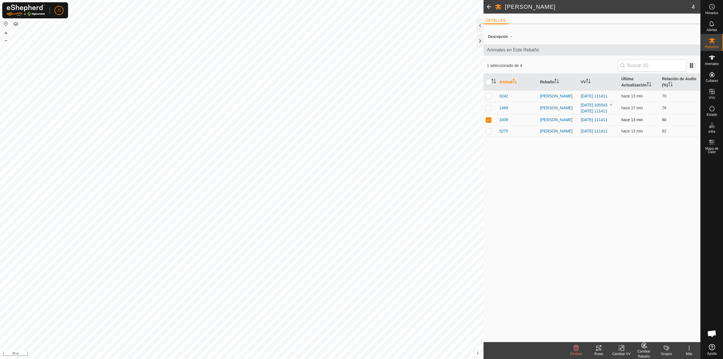
checkbox input "false"
click at [487, 109] on p-checkbox at bounding box center [489, 108] width 6 height 5
checkbox input "true"
click at [488, 96] on p-checkbox at bounding box center [489, 96] width 6 height 5
checkbox input "true"
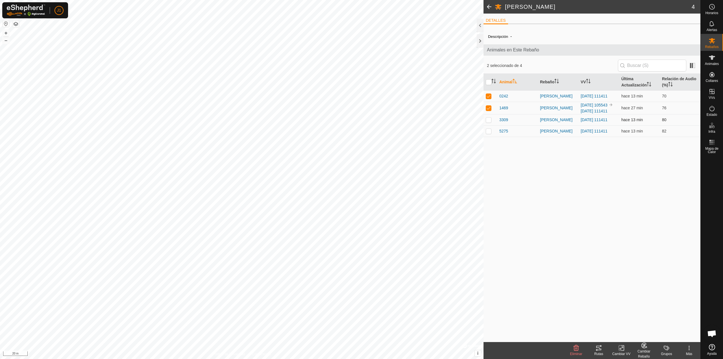
click at [491, 122] on p-checkbox at bounding box center [489, 119] width 6 height 5
checkbox input "true"
click at [490, 95] on p-checkbox at bounding box center [489, 96] width 6 height 5
checkbox input "false"
click at [490, 110] on p-checkbox at bounding box center [489, 108] width 6 height 5
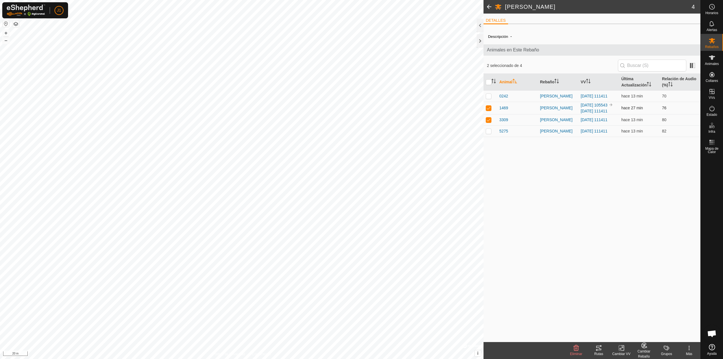
checkbox input "false"
click at [489, 122] on p-checkbox at bounding box center [489, 119] width 6 height 5
checkbox input "false"
click at [489, 110] on p-tablecheckbox at bounding box center [489, 108] width 6 height 5
checkbox input "true"
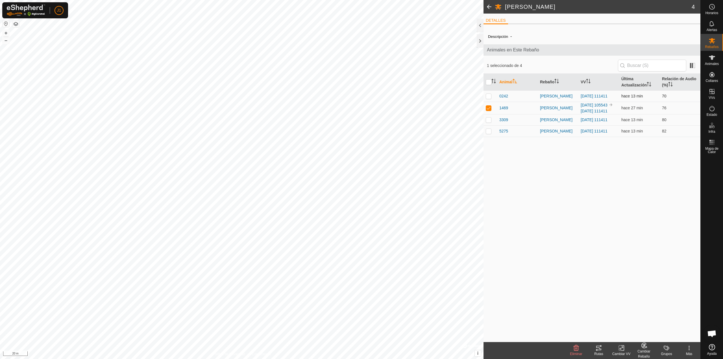
click at [487, 98] on p-checkbox at bounding box center [489, 96] width 6 height 5
checkbox input "true"
click at [487, 125] on td at bounding box center [490, 119] width 14 height 11
checkbox input "true"
click at [488, 95] on p-checkbox at bounding box center [489, 96] width 6 height 5
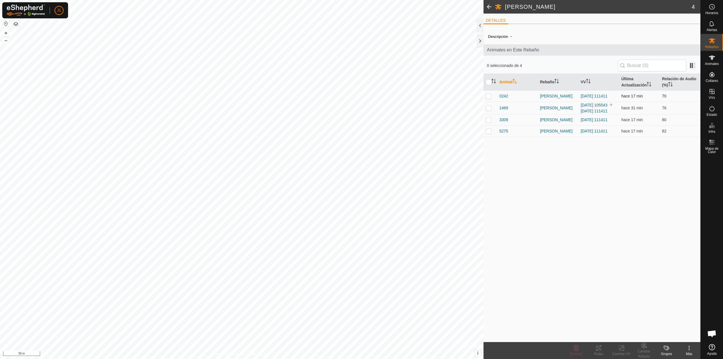
checkbox input "true"
click at [487, 122] on p-checkbox at bounding box center [489, 119] width 6 height 5
checkbox input "true"
click at [490, 109] on p-checkbox at bounding box center [489, 108] width 6 height 5
checkbox input "true"
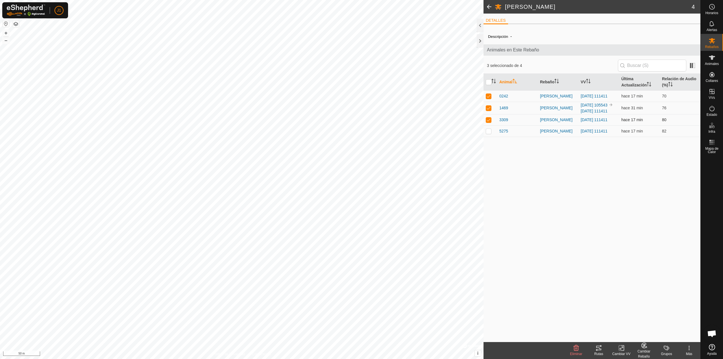
click at [490, 122] on p-checkbox at bounding box center [489, 119] width 6 height 5
checkbox input "false"
click at [489, 110] on p-checkbox at bounding box center [489, 108] width 6 height 5
checkbox input "false"
click at [489, 98] on td at bounding box center [490, 95] width 14 height 11
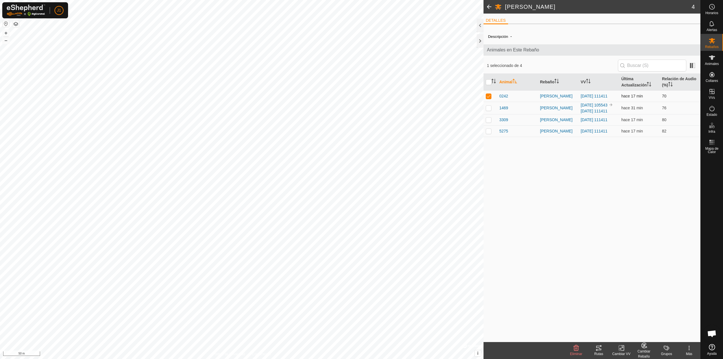
checkbox input "false"
click at [489, 110] on p-checkbox at bounding box center [489, 108] width 6 height 5
checkbox input "true"
click at [489, 122] on td at bounding box center [490, 119] width 14 height 11
checkbox input "true"
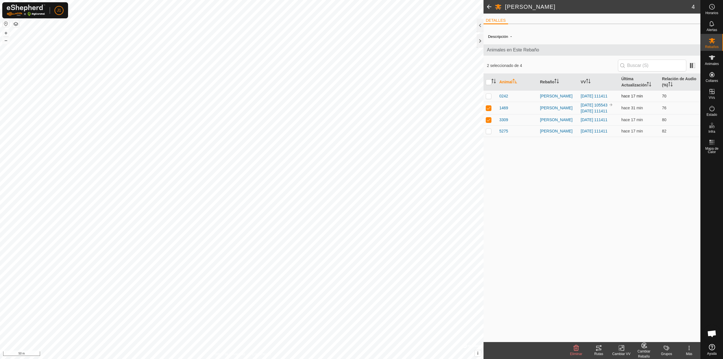
click at [489, 97] on p-checkbox at bounding box center [489, 96] width 6 height 5
checkbox input "true"
click at [487, 122] on p-checkbox at bounding box center [489, 119] width 6 height 5
checkbox input "false"
click at [486, 110] on p-checkbox at bounding box center [489, 108] width 6 height 5
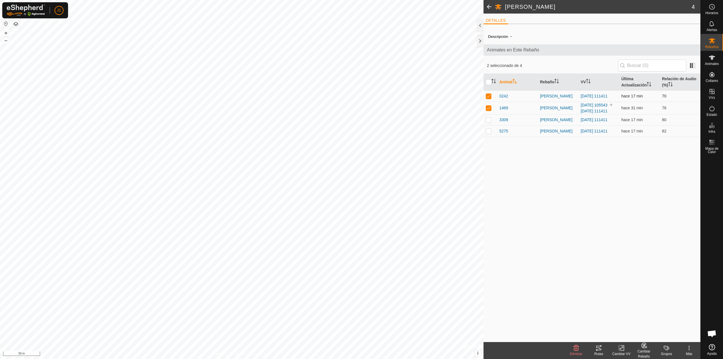
checkbox input "false"
click at [490, 95] on p-checkbox at bounding box center [489, 96] width 6 height 5
checkbox input "false"
click at [490, 122] on p-checkbox at bounding box center [489, 119] width 6 height 5
checkbox input "true"
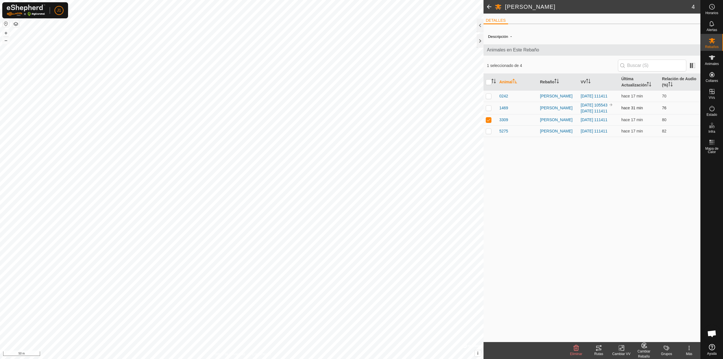
click at [490, 110] on p-checkbox at bounding box center [489, 108] width 6 height 5
checkbox input "true"
click at [489, 97] on p-checkbox at bounding box center [489, 96] width 6 height 5
checkbox input "true"
click at [487, 110] on p-checkbox at bounding box center [489, 108] width 6 height 5
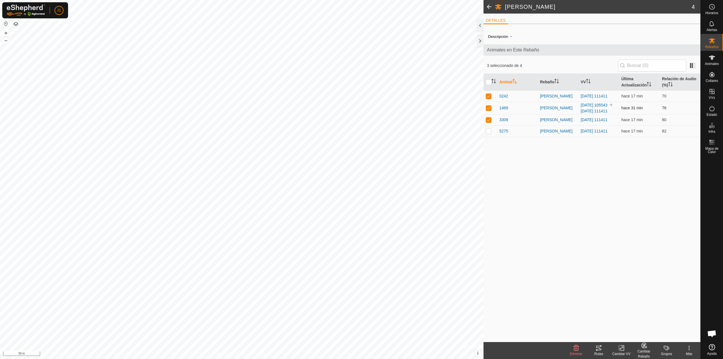
checkbox input "false"
click at [491, 96] on p-checkbox at bounding box center [489, 96] width 6 height 5
checkbox input "false"
click at [486, 125] on td at bounding box center [490, 119] width 14 height 11
checkbox input "false"
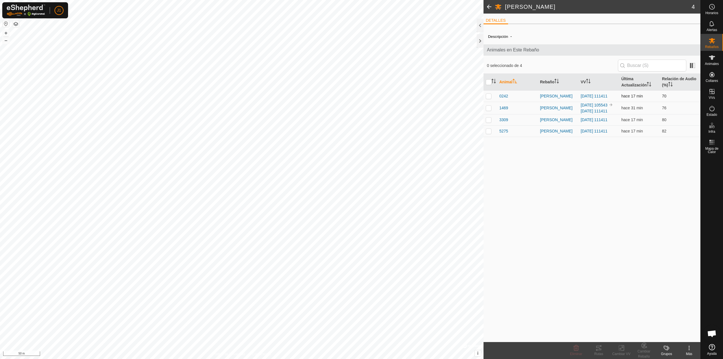
click at [489, 97] on p-checkbox at bounding box center [489, 96] width 6 height 5
checkbox input "true"
click at [487, 114] on td at bounding box center [490, 108] width 14 height 12
checkbox input "true"
click at [489, 122] on p-checkbox at bounding box center [489, 119] width 6 height 5
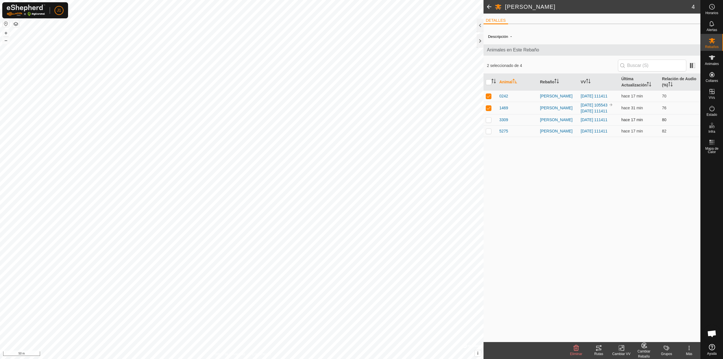
checkbox input "true"
click at [490, 118] on p-checkbox at bounding box center [489, 118] width 6 height 5
checkbox input "true"
drag, startPoint x: 487, startPoint y: 109, endPoint x: 489, endPoint y: 98, distance: 11.4
click at [487, 109] on p-checkbox at bounding box center [489, 107] width 6 height 5
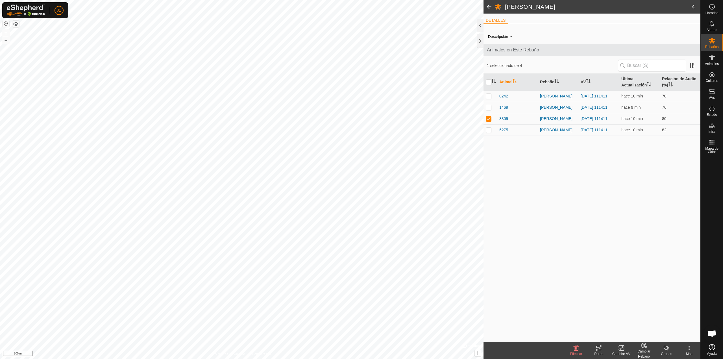
checkbox input "true"
click at [489, 98] on p-checkbox at bounding box center [489, 96] width 6 height 5
checkbox input "true"
click at [714, 60] on icon at bounding box center [711, 57] width 7 height 7
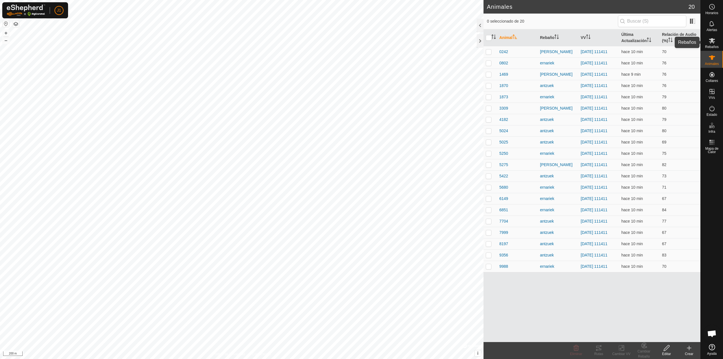
click at [714, 39] on icon at bounding box center [711, 40] width 6 height 5
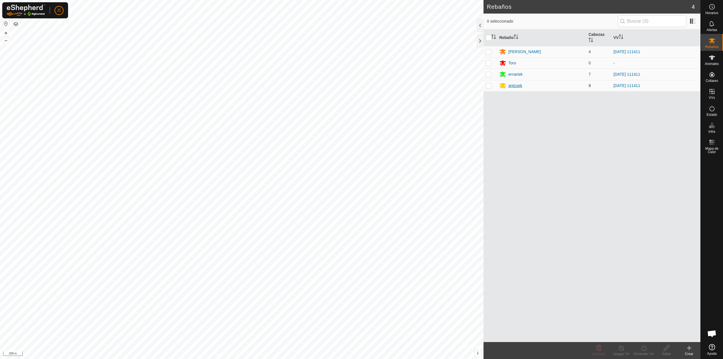
click at [508, 87] on div "antzuek" at bounding box center [541, 85] width 85 height 7
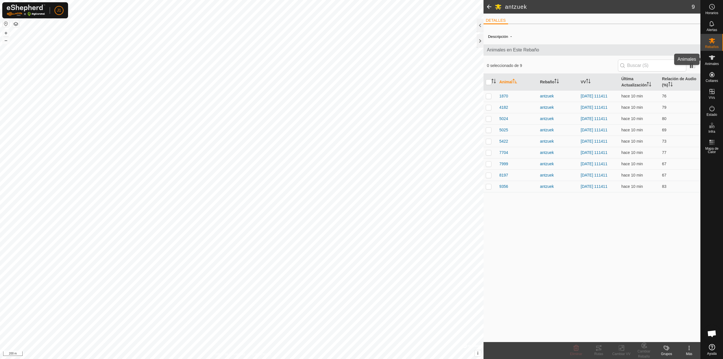
click at [713, 60] on icon at bounding box center [711, 57] width 7 height 7
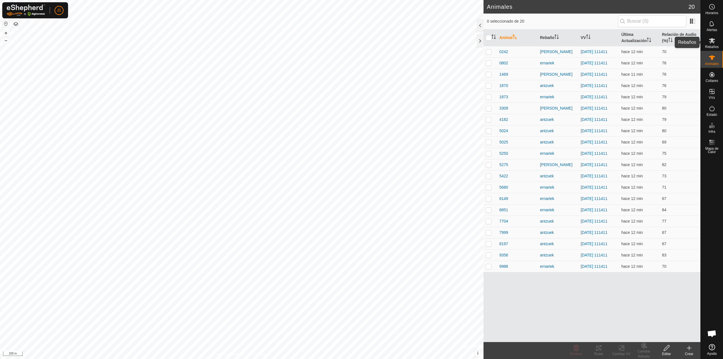
click at [708, 41] on icon at bounding box center [711, 40] width 7 height 7
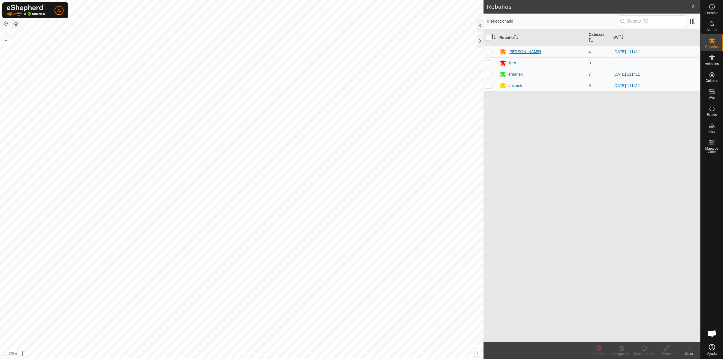
click at [511, 52] on div "[PERSON_NAME]" at bounding box center [524, 52] width 32 height 6
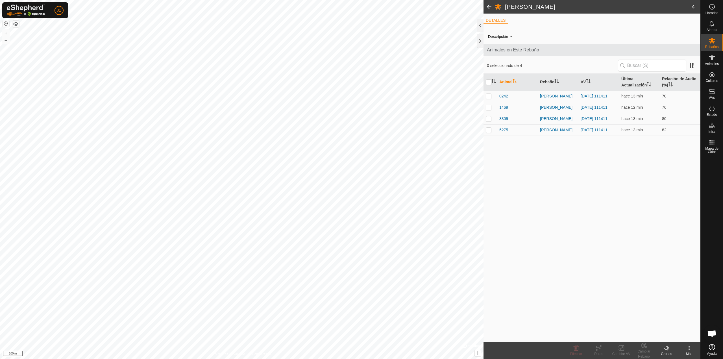
click at [486, 94] on p-checkbox at bounding box center [489, 96] width 6 height 5
checkbox input "true"
click at [490, 118] on p-checkbox at bounding box center [489, 118] width 6 height 5
checkbox input "true"
click at [488, 110] on td at bounding box center [490, 107] width 14 height 11
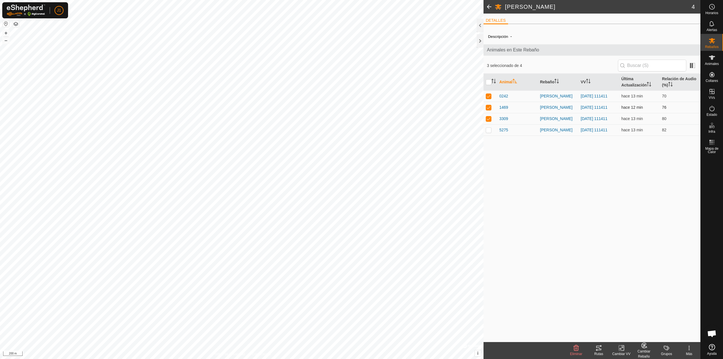
click at [488, 109] on p-checkbox at bounding box center [489, 107] width 6 height 5
checkbox input "false"
click at [642, 353] on div "Cambiar Rebaño" at bounding box center [643, 354] width 23 height 10
click at [643, 322] on link "Elegir Rebaño..." at bounding box center [661, 323] width 57 height 11
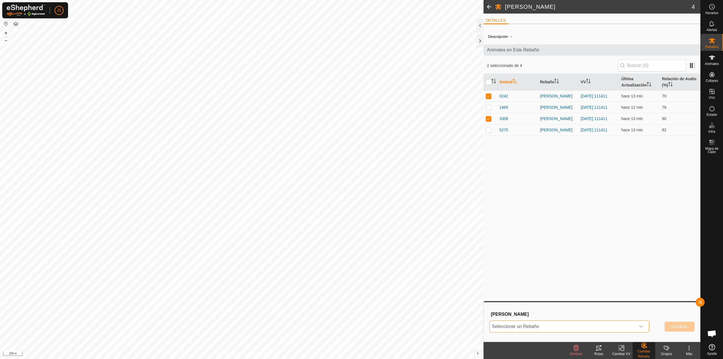
click at [566, 322] on span "Seleccionar un Rebaño" at bounding box center [562, 326] width 146 height 11
click at [537, 314] on li "antzuek" at bounding box center [569, 314] width 159 height 14
click at [674, 325] on span "Cambiar" at bounding box center [679, 326] width 16 height 5
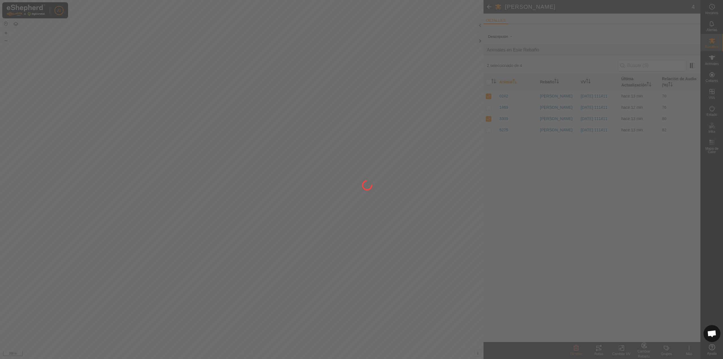
checkbox input "false"
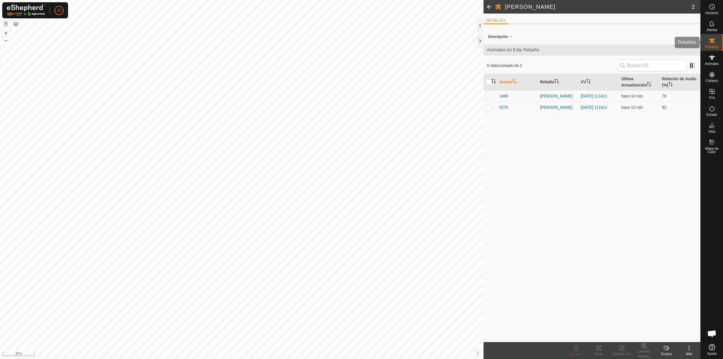
click at [711, 47] on span "Rebaños" at bounding box center [712, 46] width 14 height 3
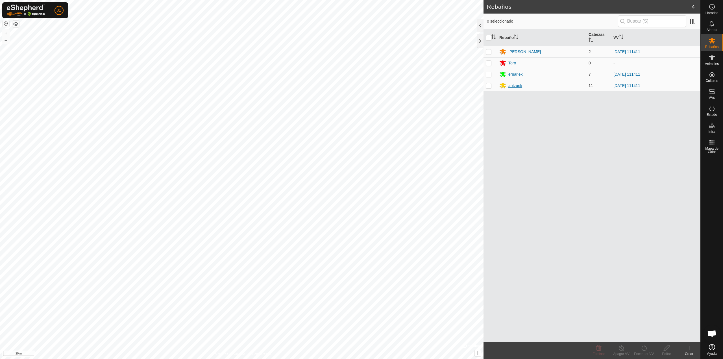
click at [513, 85] on div "antzuek" at bounding box center [515, 86] width 14 height 6
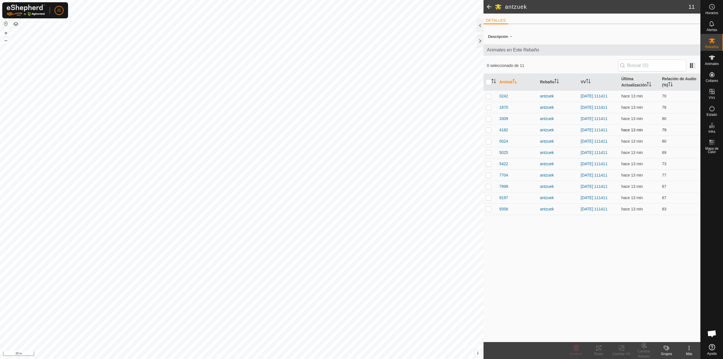
click at [489, 130] on p-checkbox at bounding box center [489, 130] width 6 height 5
click at [645, 352] on div "Cambiar Rebaño" at bounding box center [643, 354] width 23 height 10
click at [646, 326] on link "Elegir Rebaño..." at bounding box center [661, 323] width 57 height 11
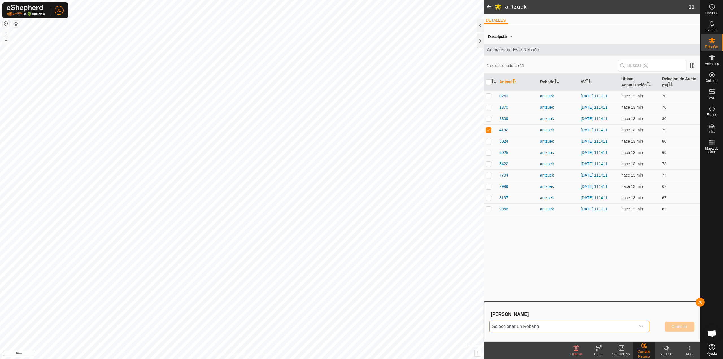
click at [599, 330] on span "Seleccionar un Rebaño" at bounding box center [562, 326] width 146 height 11
click at [516, 286] on li "Toro" at bounding box center [569, 284] width 159 height 14
click at [678, 330] on button "Cambiar" at bounding box center [679, 327] width 30 height 10
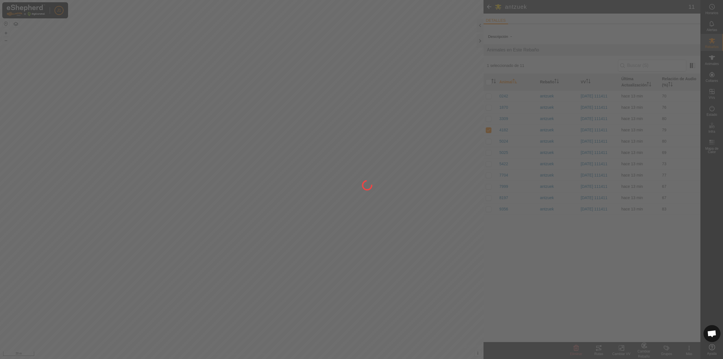
checkbox input "false"
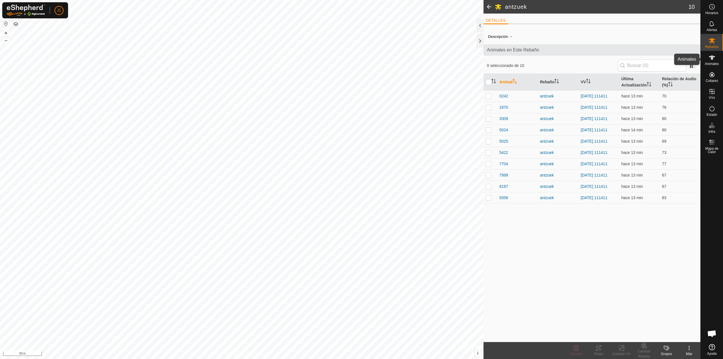
click at [716, 54] on es-animals-svg-icon at bounding box center [712, 57] width 10 height 9
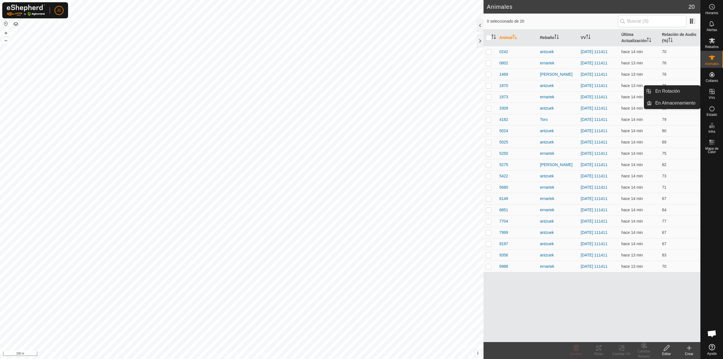
click at [712, 94] on icon at bounding box center [711, 91] width 7 height 7
